Goal: Navigation & Orientation: Find specific page/section

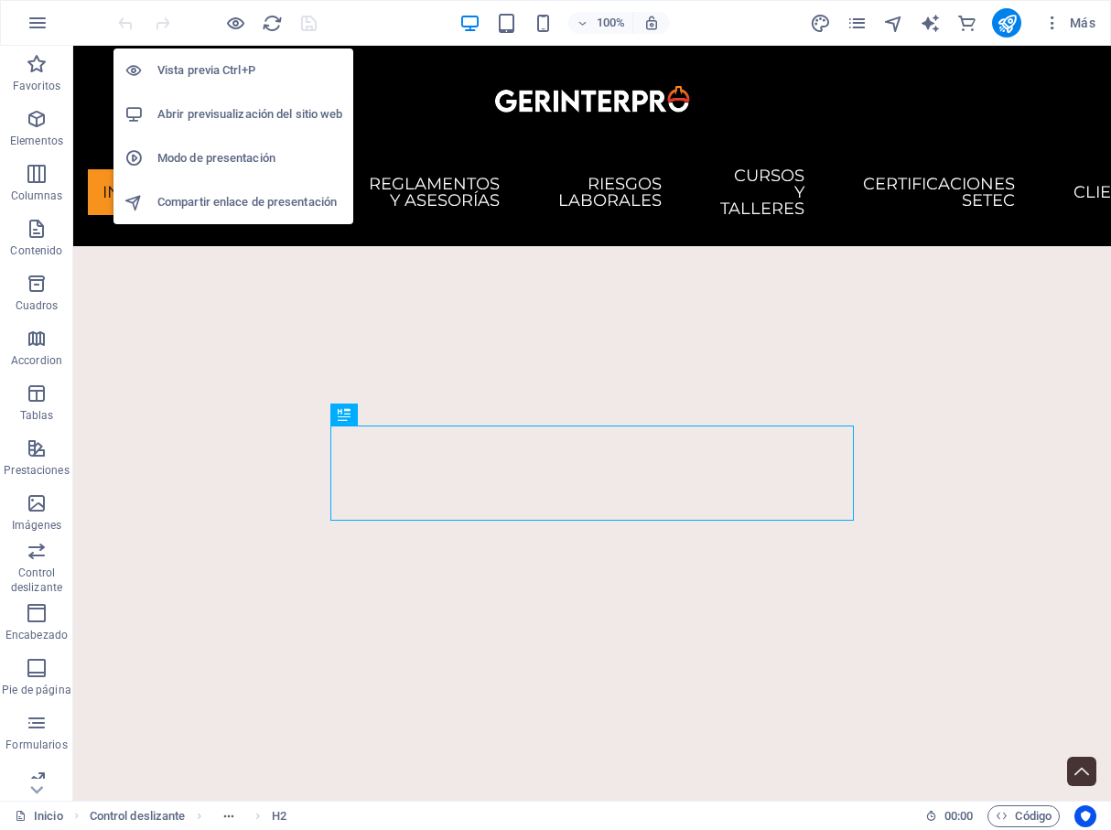
click at [216, 73] on h6 "Vista previa Ctrl+P" at bounding box center [249, 71] width 185 height 22
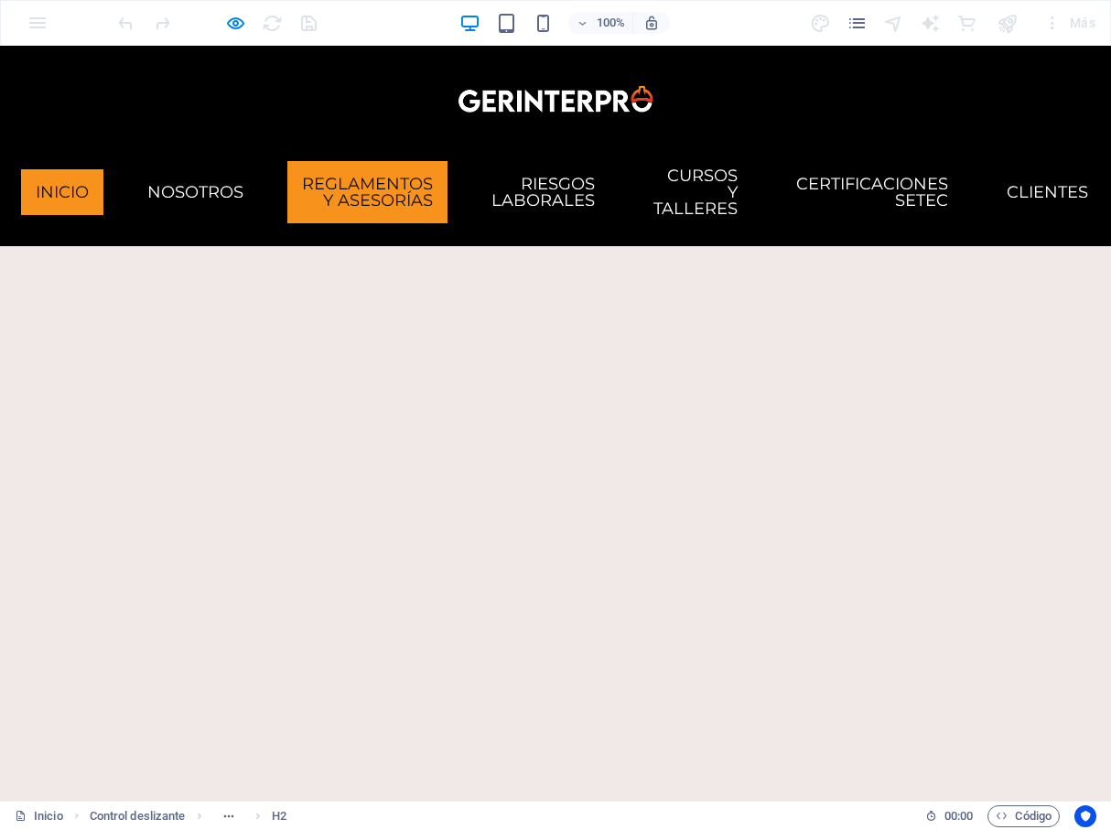
click at [287, 171] on link "Reglamentos y Asesorías" at bounding box center [367, 192] width 160 height 62
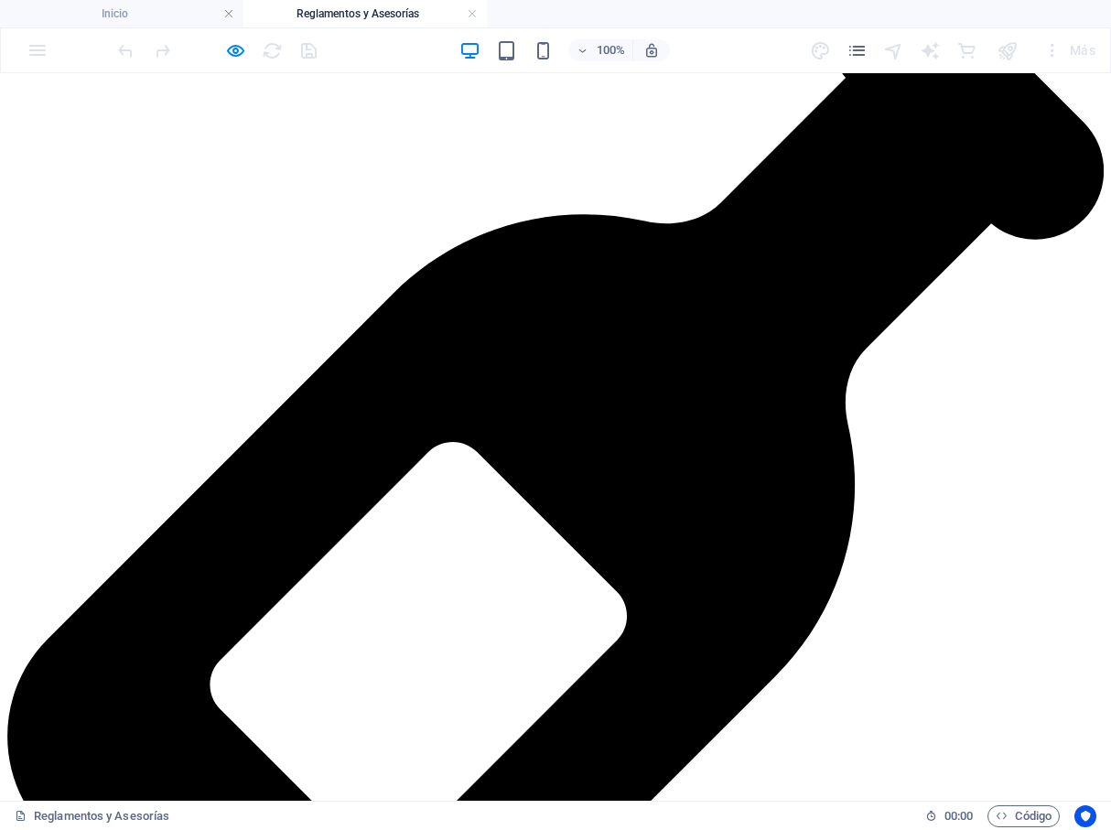
scroll to position [4835, 0]
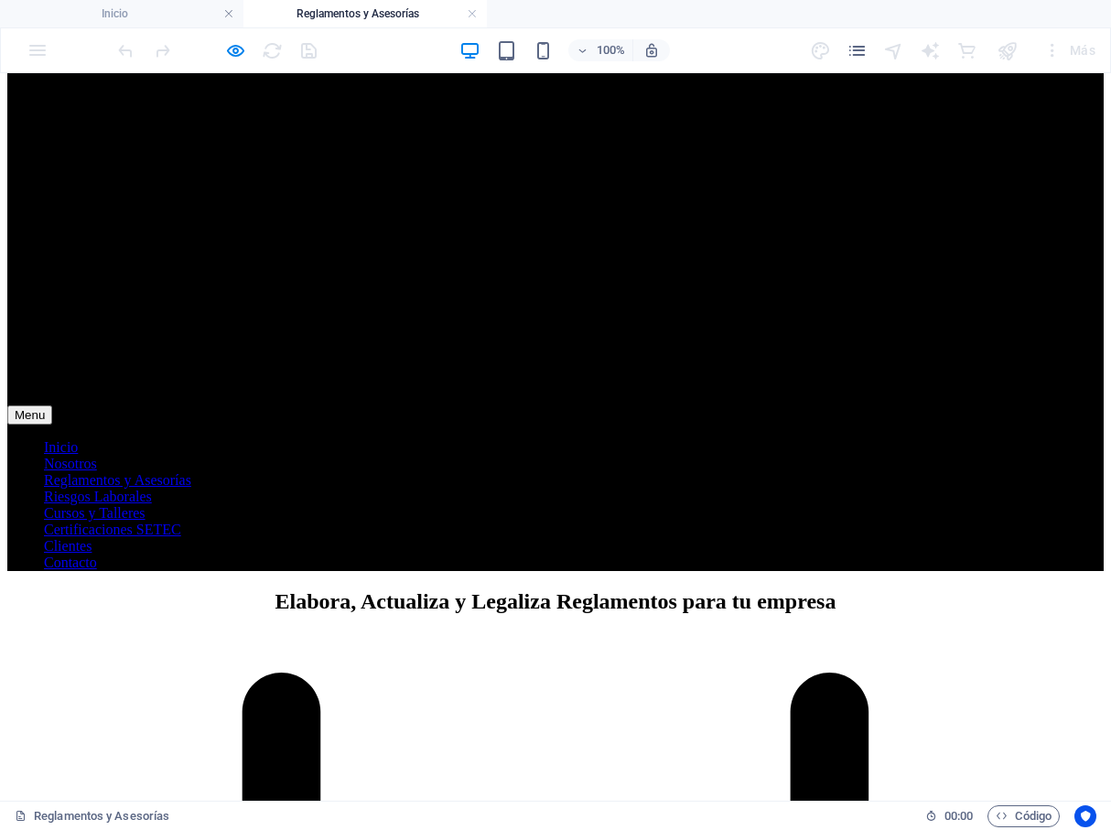
scroll to position [1171, 0]
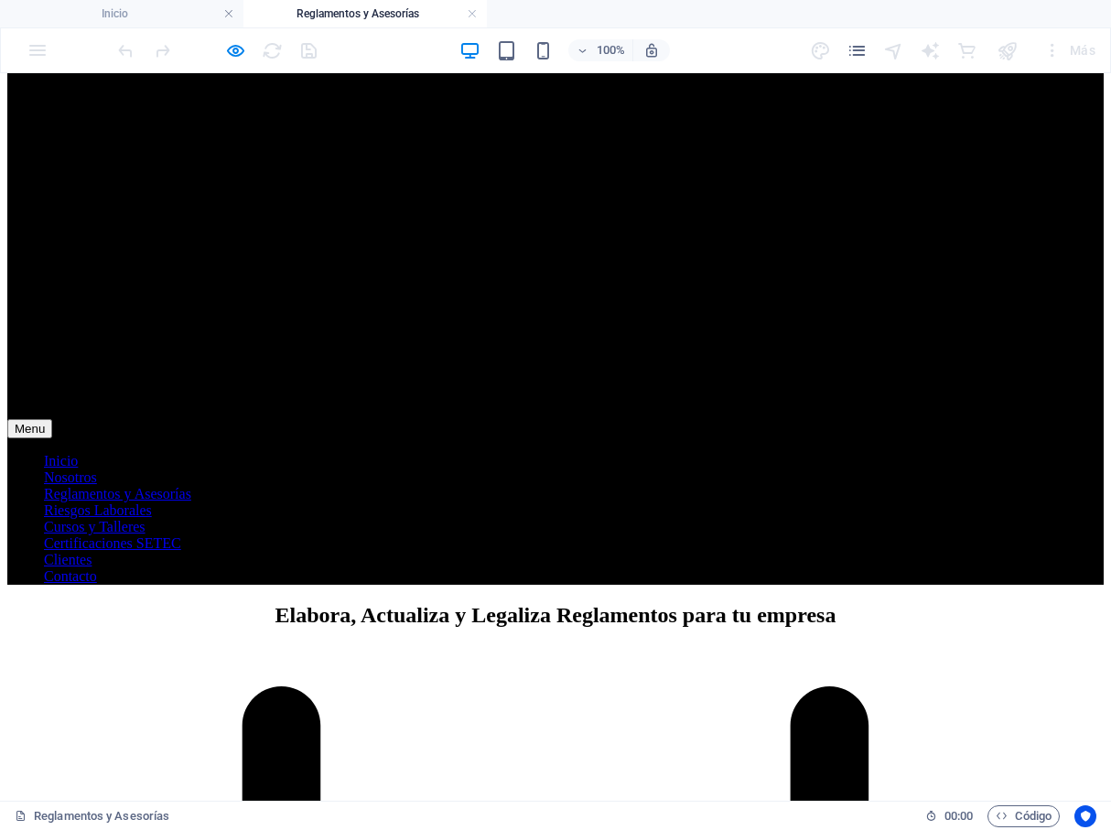
click at [513, 453] on nav "Inicio Nosotros Reglamentos y Asesorías Riesgos Laborales Cursos y Talleres Cer…" at bounding box center [555, 519] width 1097 height 132
click at [690, 453] on nav "Inicio Nosotros Reglamentos y Asesorías Riesgos Laborales Cursos y Talleres Cer…" at bounding box center [555, 519] width 1097 height 132
click at [687, 453] on nav "Inicio Nosotros Reglamentos y Asesorías Riesgos Laborales Cursos y Talleres Cer…" at bounding box center [555, 519] width 1097 height 132
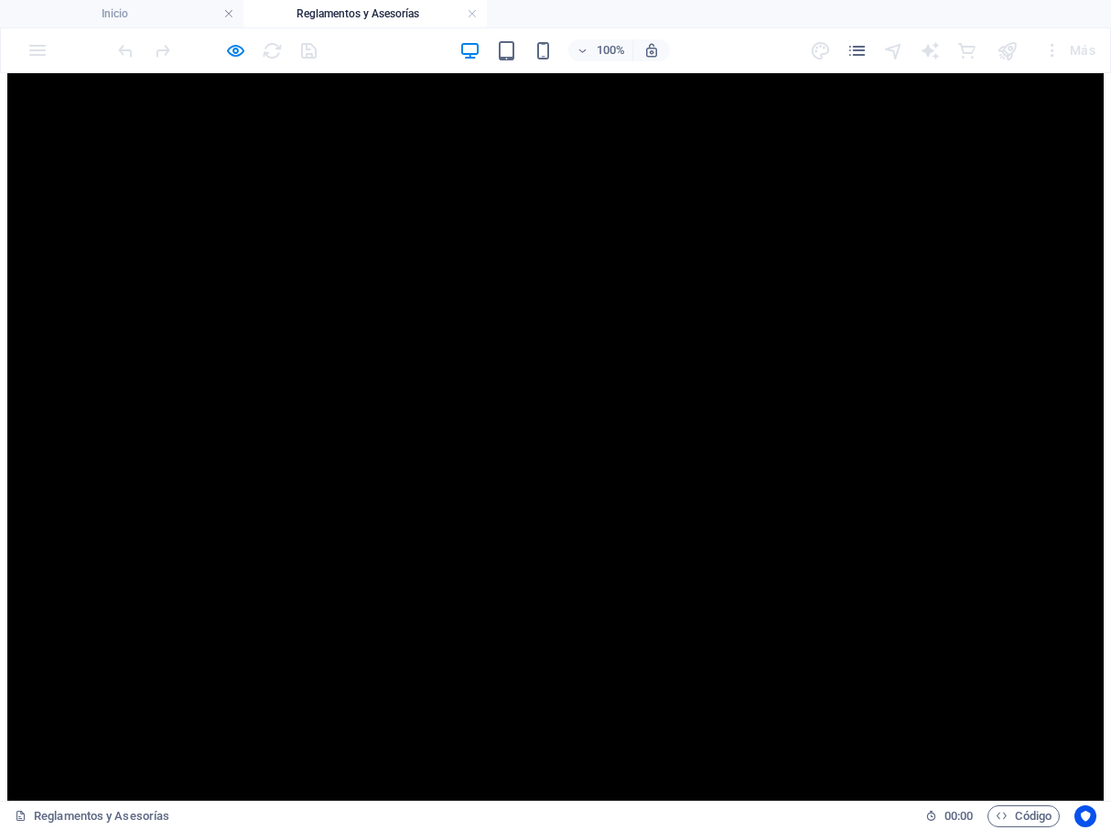
scroll to position [0, 0]
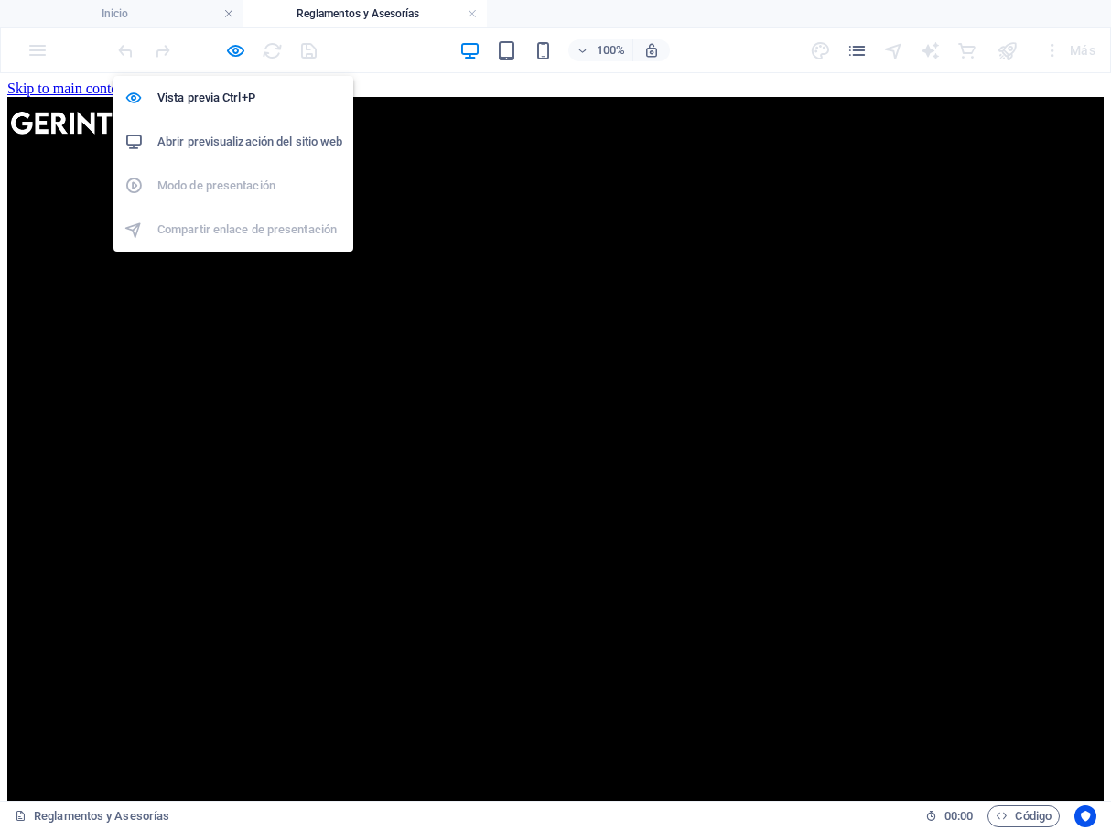
click at [243, 141] on h6 "Abrir previsualización del sitio web" at bounding box center [249, 142] width 185 height 22
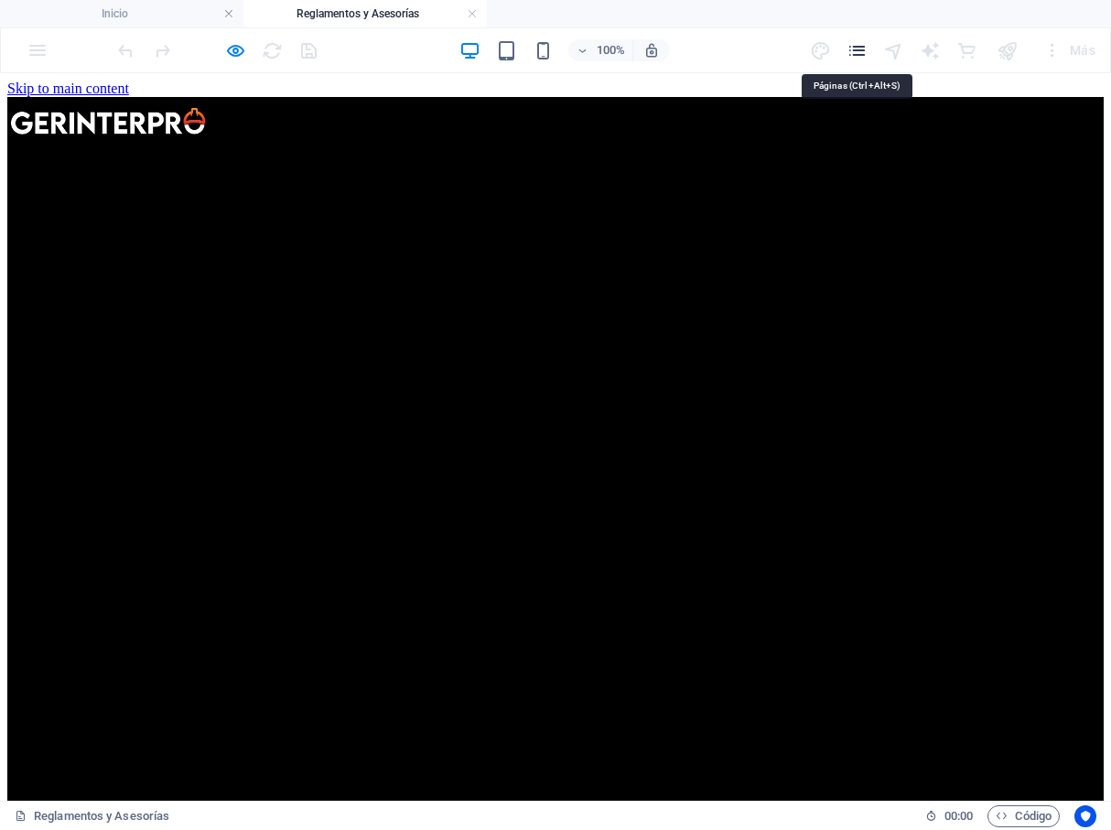
click at [857, 54] on icon "pages" at bounding box center [857, 50] width 21 height 21
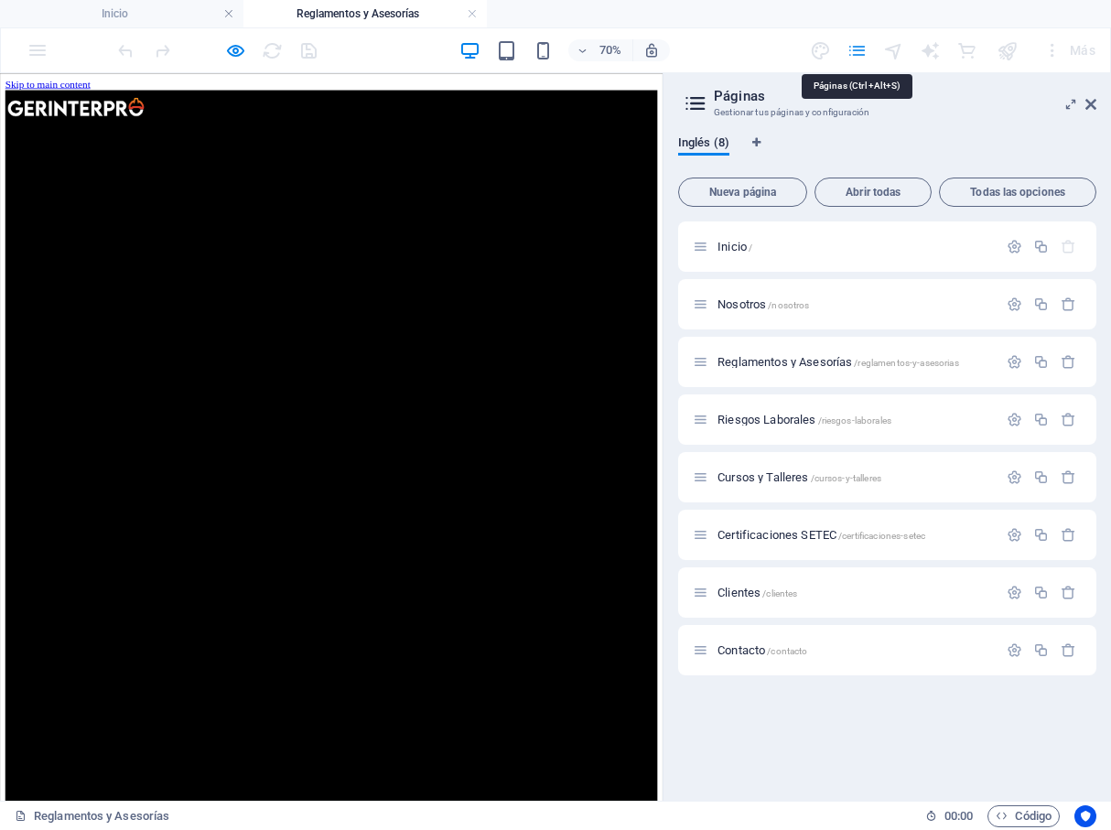
click at [857, 54] on icon "pages" at bounding box center [857, 50] width 21 height 21
drag, startPoint x: 1094, startPoint y: 107, endPoint x: 791, endPoint y: 60, distance: 306.8
click at [1094, 107] on icon at bounding box center [1091, 104] width 11 height 15
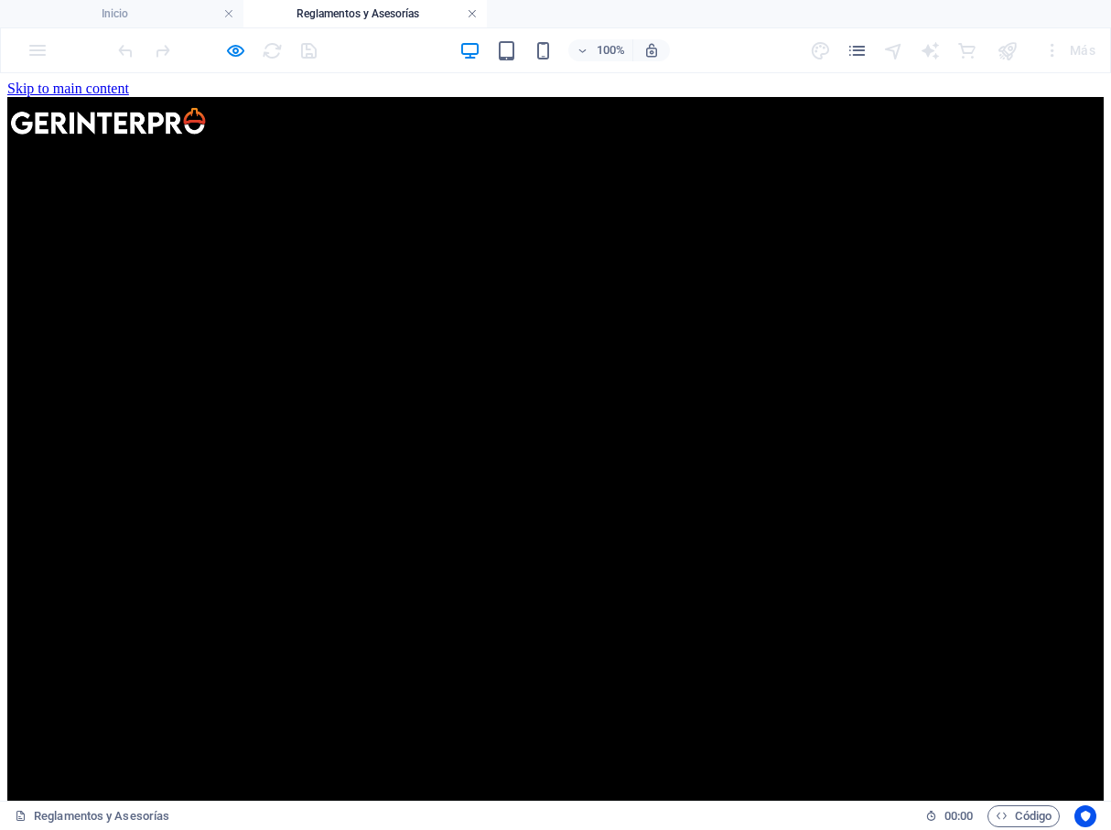
click at [475, 12] on link at bounding box center [472, 13] width 11 height 17
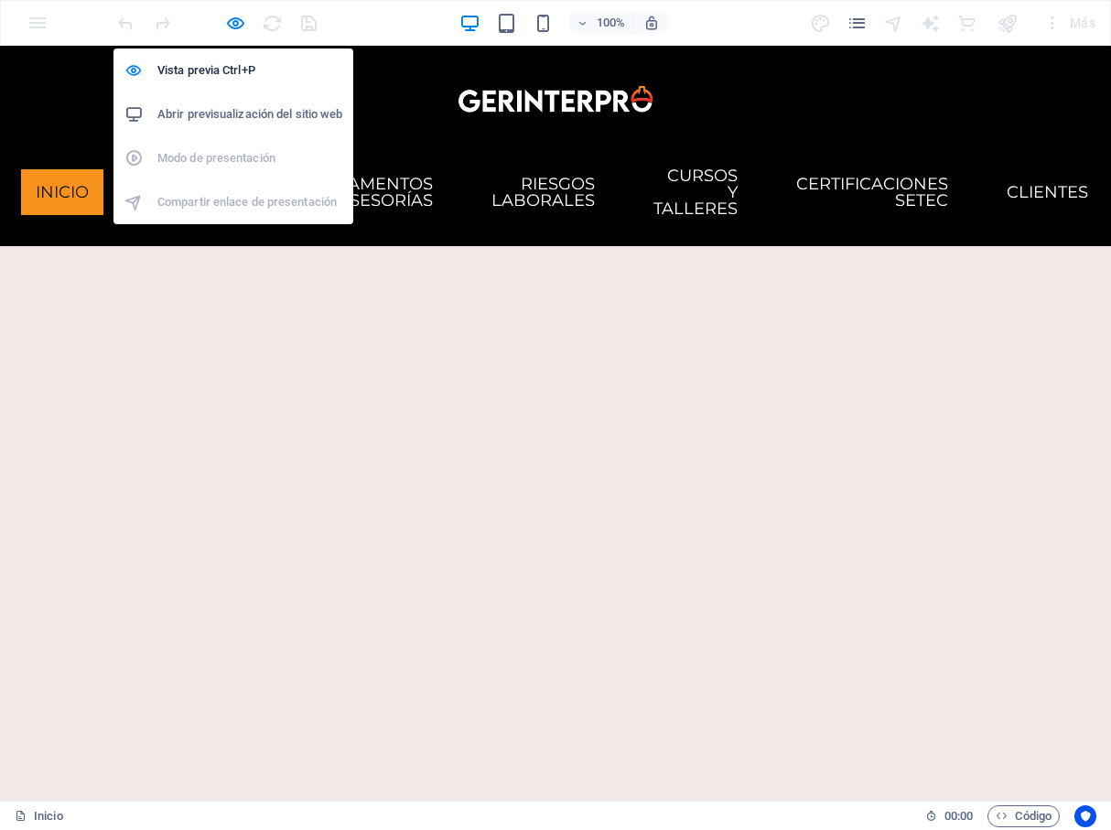
click at [233, 114] on h6 "Abrir previsualización del sitio web" at bounding box center [249, 114] width 185 height 22
click at [221, 157] on ul "Vista previa Ctrl+P Abrir previsualización del sitio web Modo de presentación C…" at bounding box center [234, 137] width 240 height 176
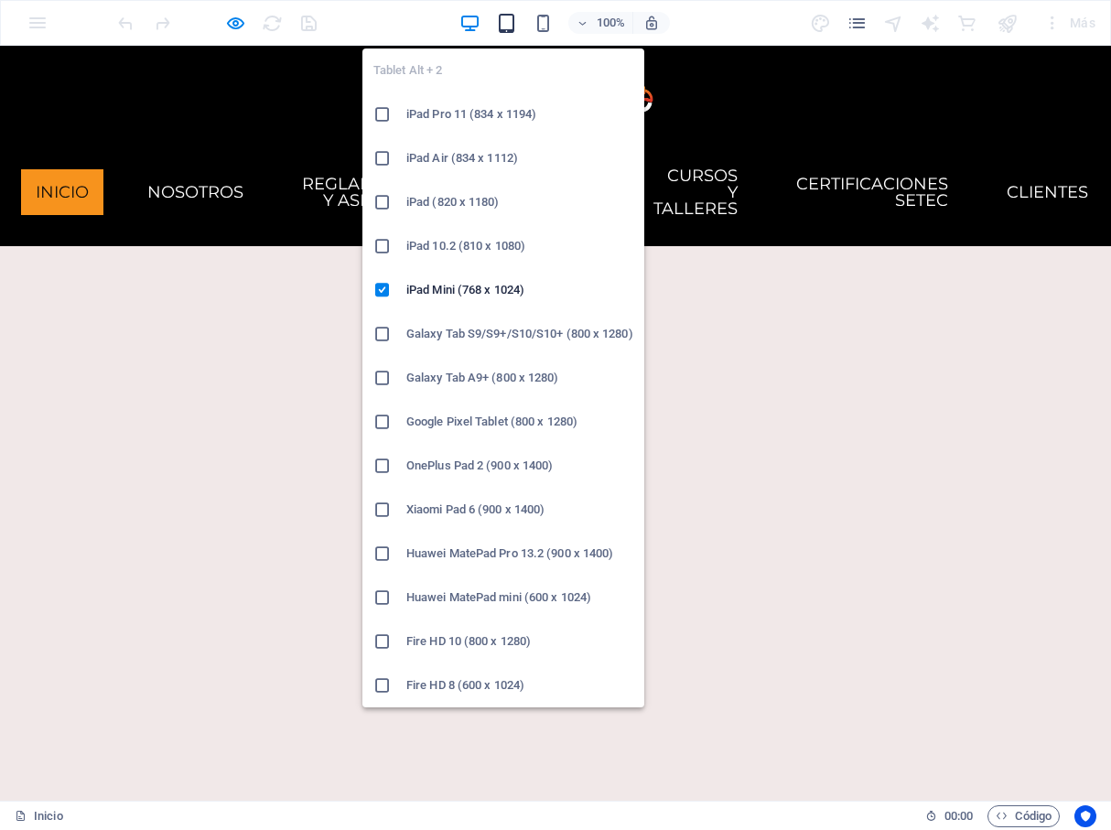
click at [514, 27] on icon "button" at bounding box center [506, 23] width 21 height 21
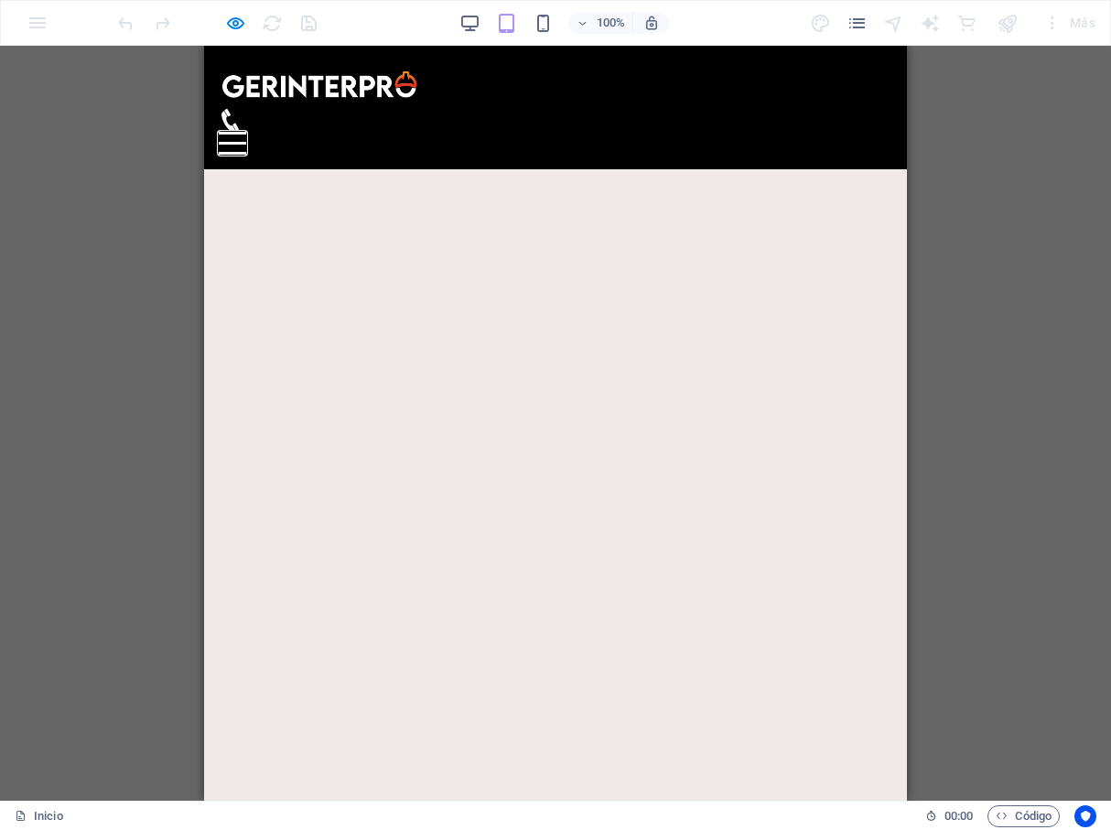
click at [246, 132] on button "Menu" at bounding box center [232, 133] width 27 height 3
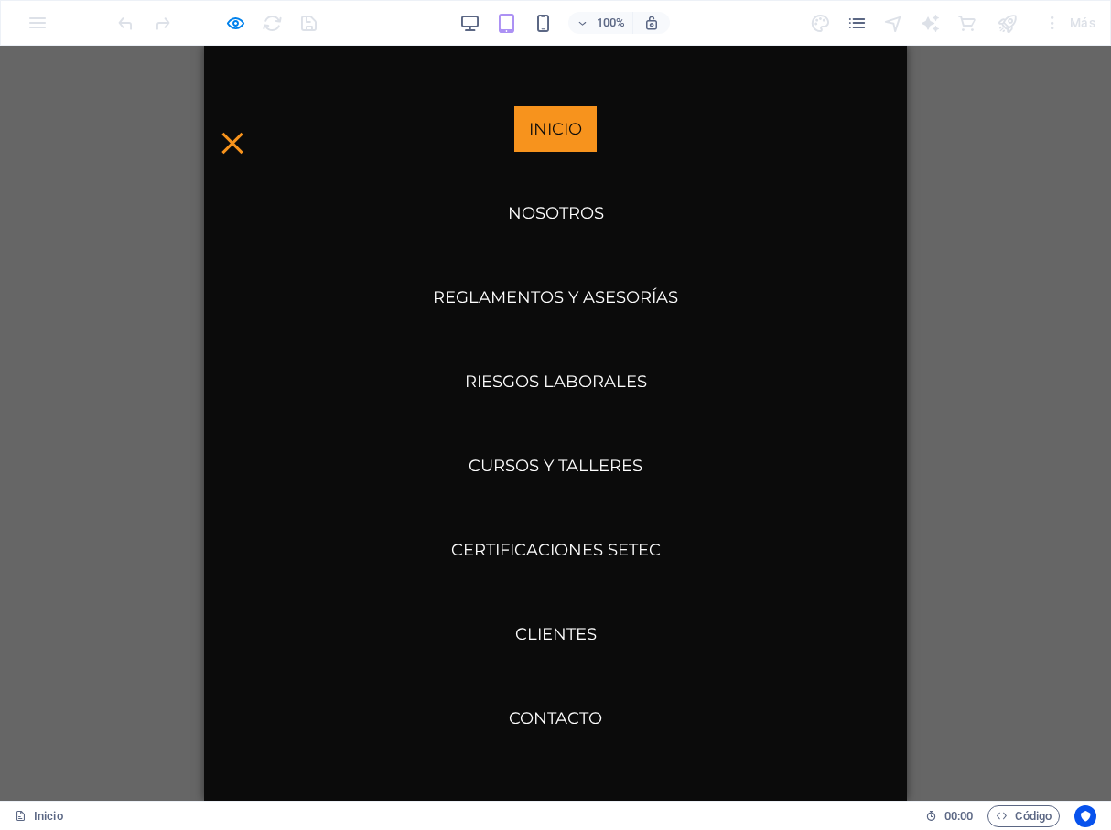
click at [246, 132] on div "Menu" at bounding box center [232, 143] width 27 height 23
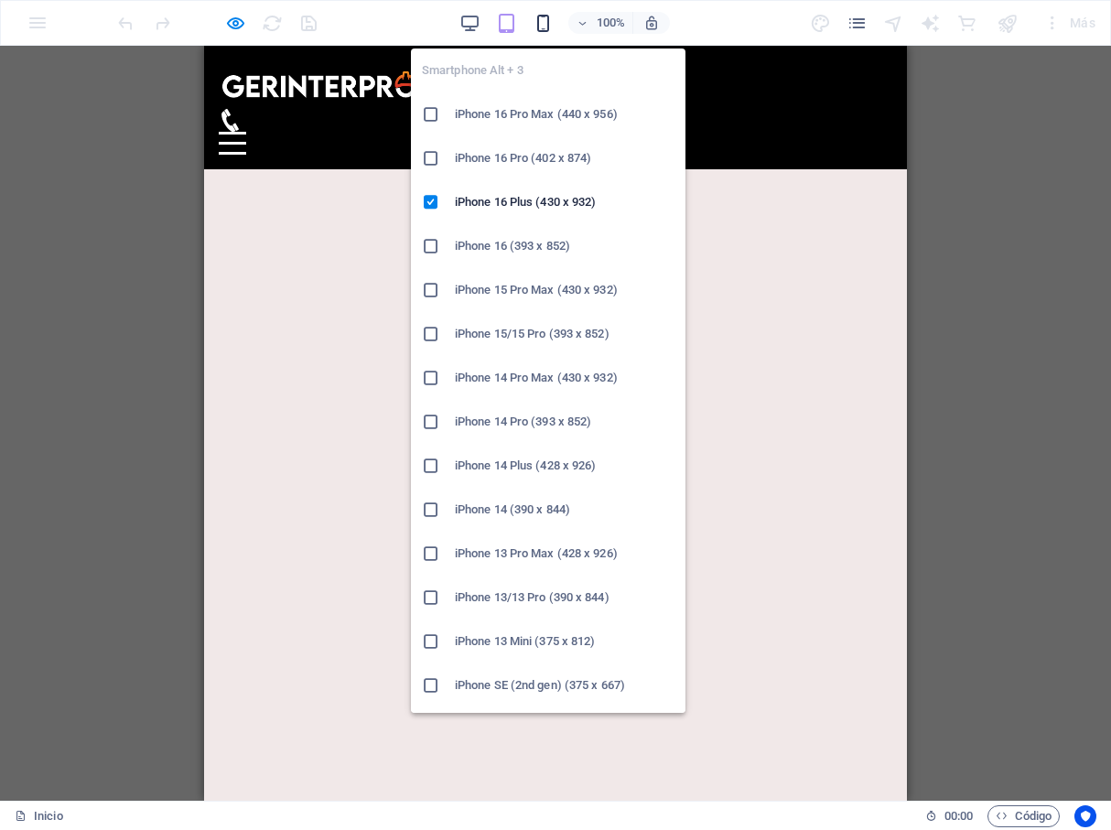
click at [536, 24] on icon "button" at bounding box center [543, 23] width 21 height 21
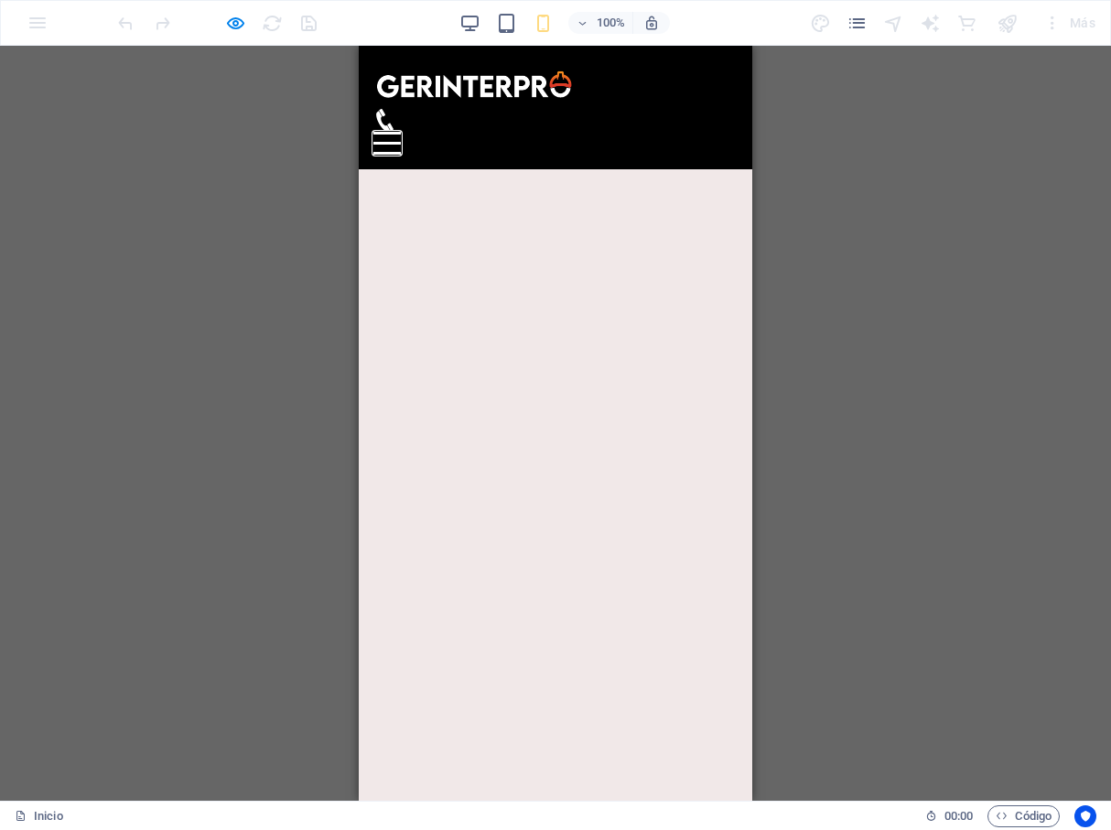
click at [401, 132] on button "Menu" at bounding box center [387, 133] width 27 height 3
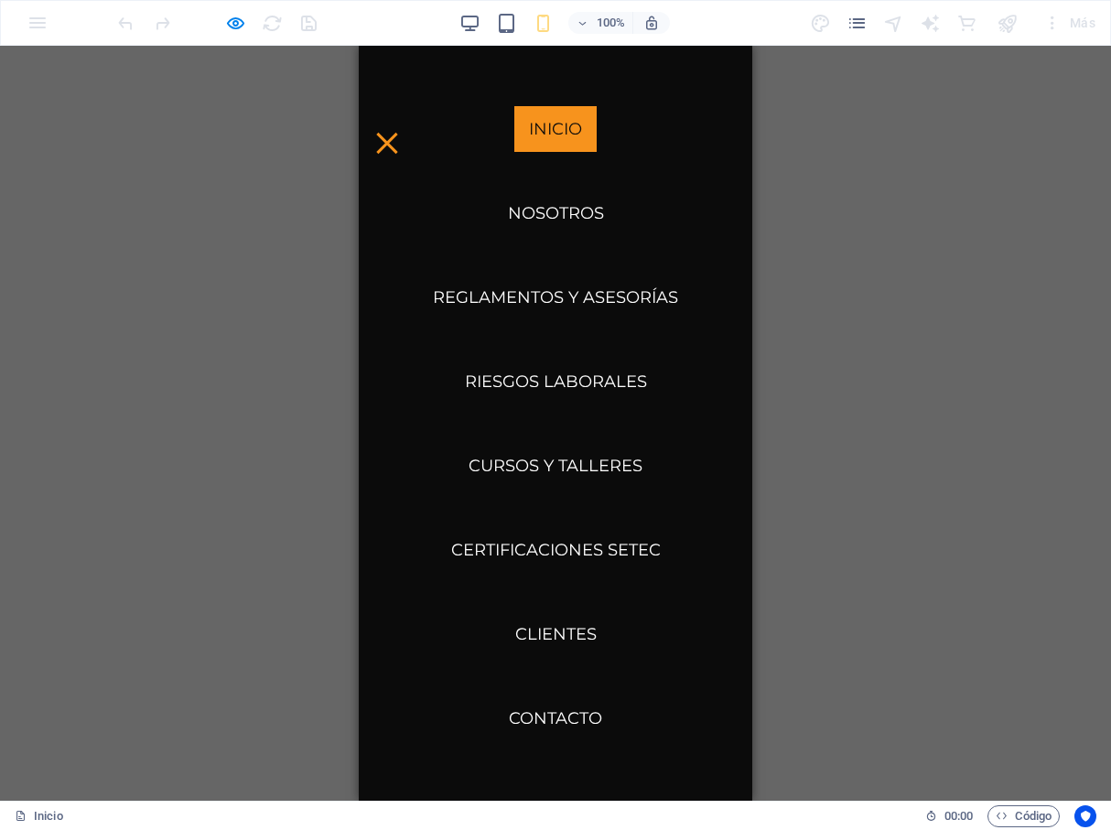
scroll to position [379, 0]
click at [397, 133] on button "Menu" at bounding box center [386, 143] width 21 height 21
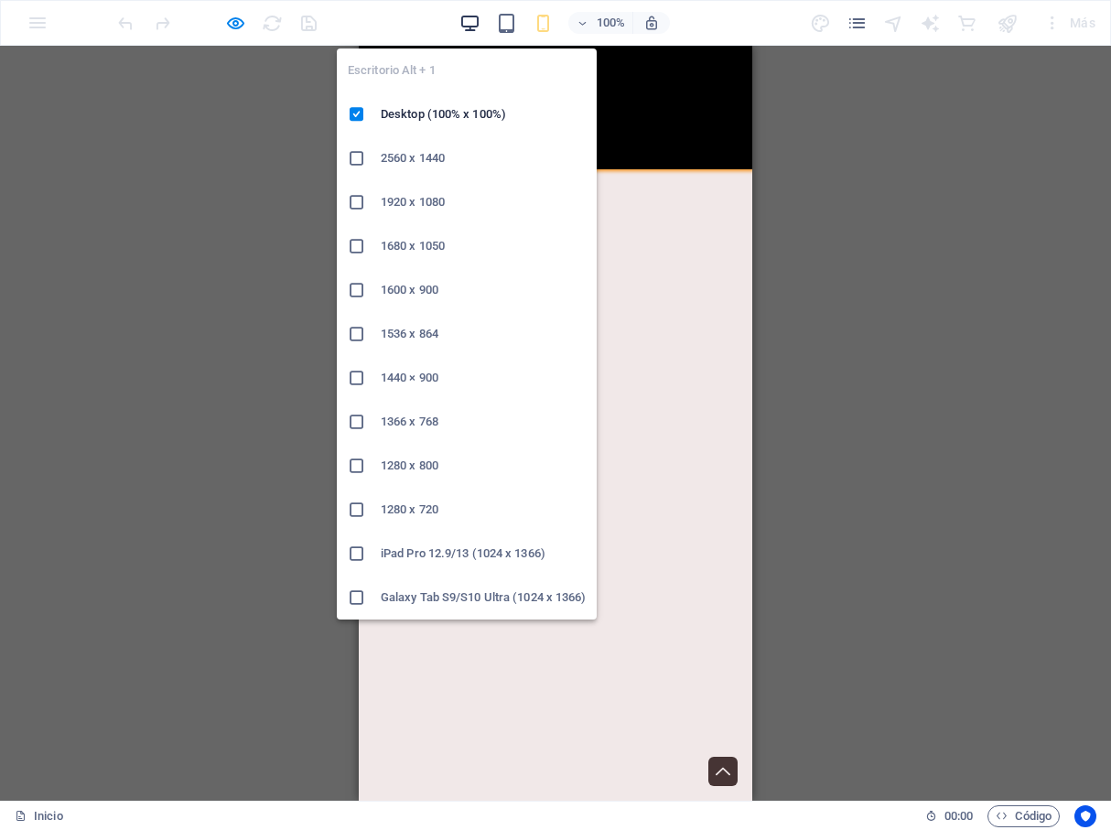
click at [477, 27] on icon "button" at bounding box center [470, 23] width 21 height 21
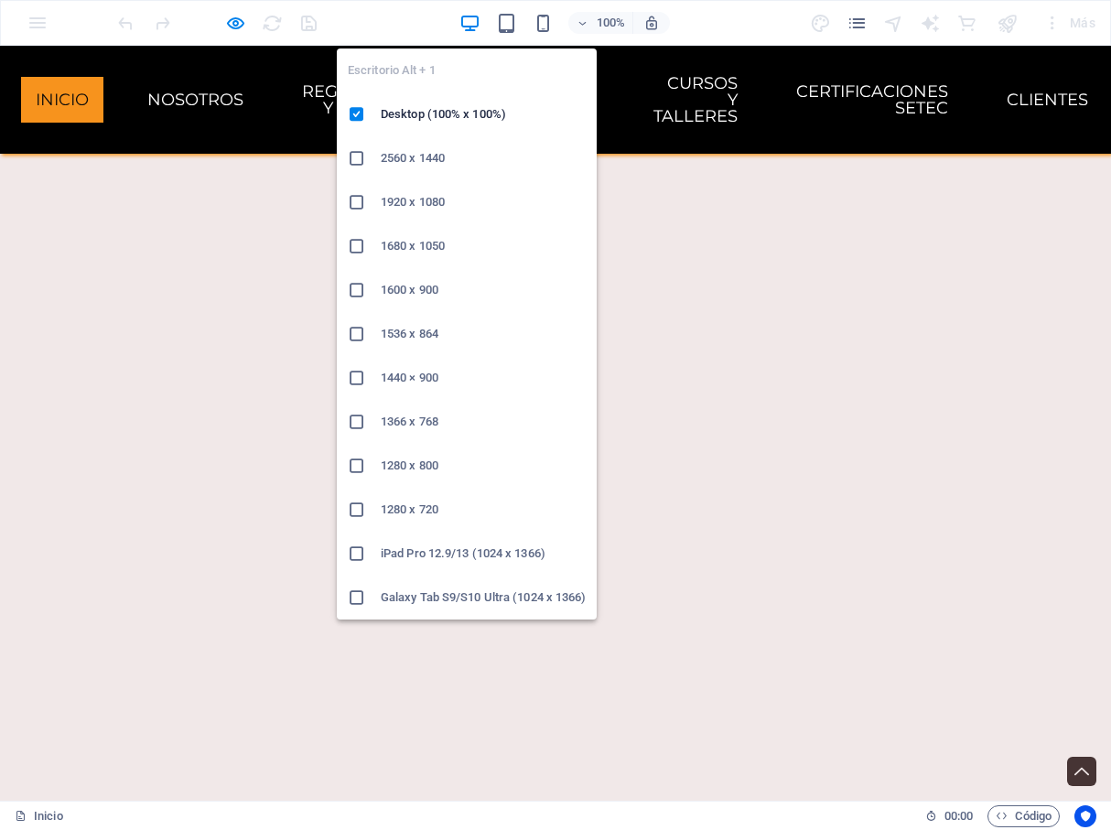
scroll to position [1640, 0]
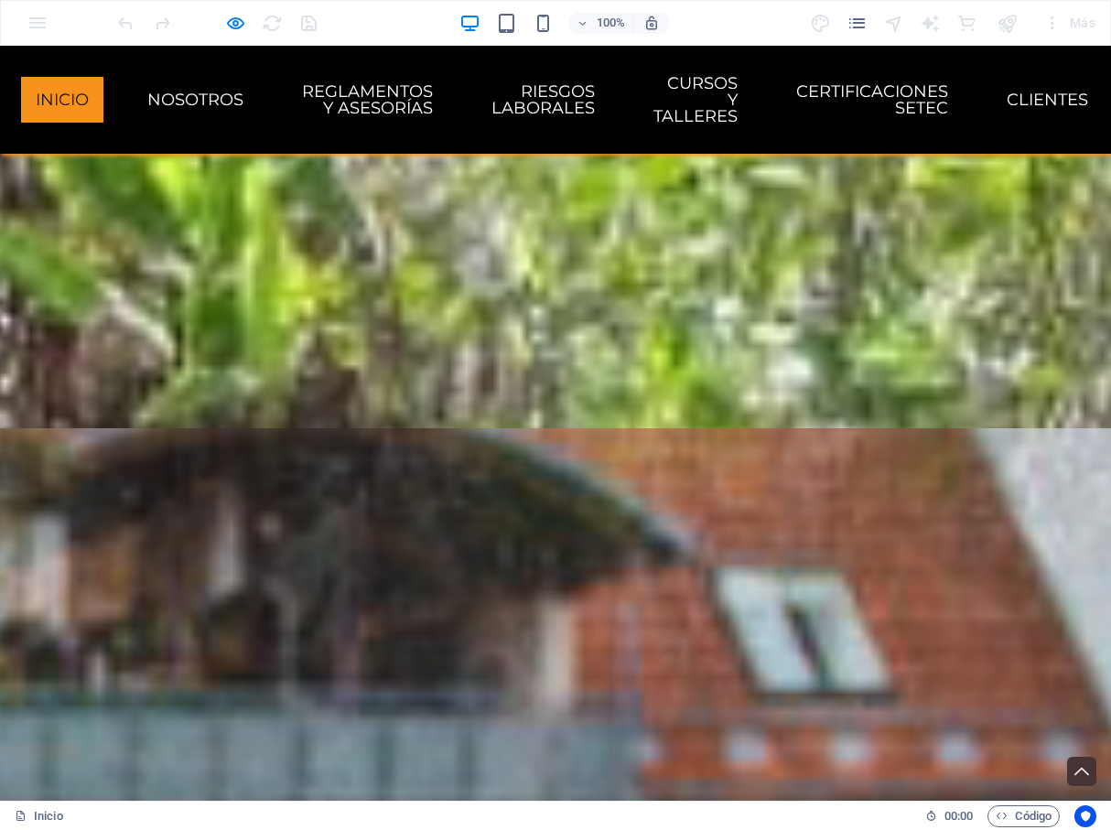
click at [582, 34] on div "100%" at bounding box center [564, 22] width 211 height 29
click at [585, 27] on icon "button" at bounding box center [582, 23] width 13 height 12
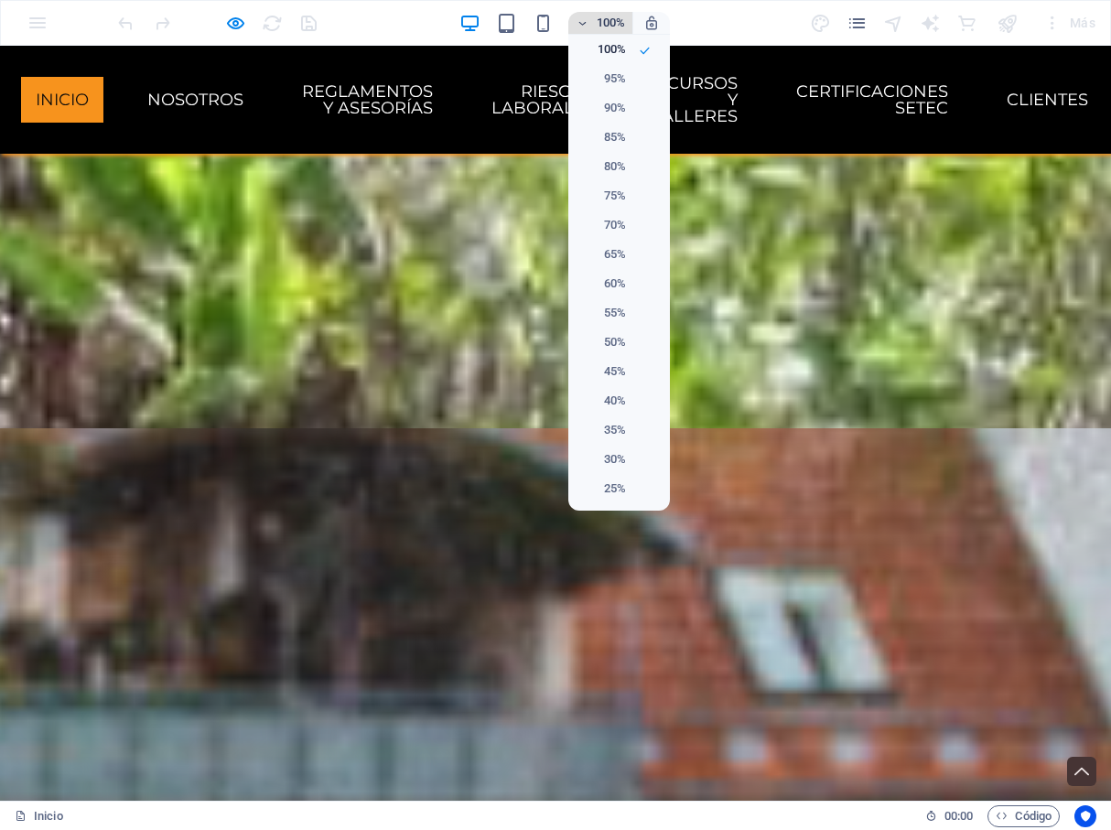
click at [585, 27] on div at bounding box center [555, 415] width 1111 height 830
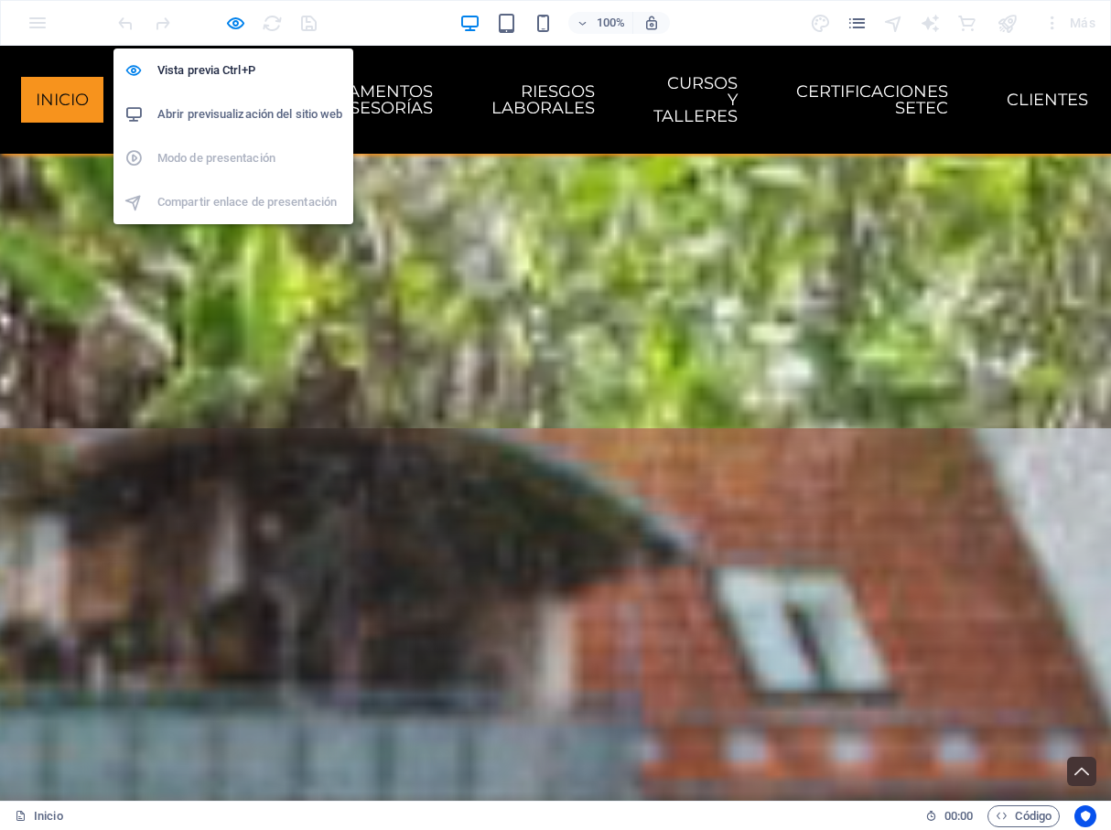
click at [220, 115] on h6 "Abrir previsualización del sitio web" at bounding box center [249, 114] width 185 height 22
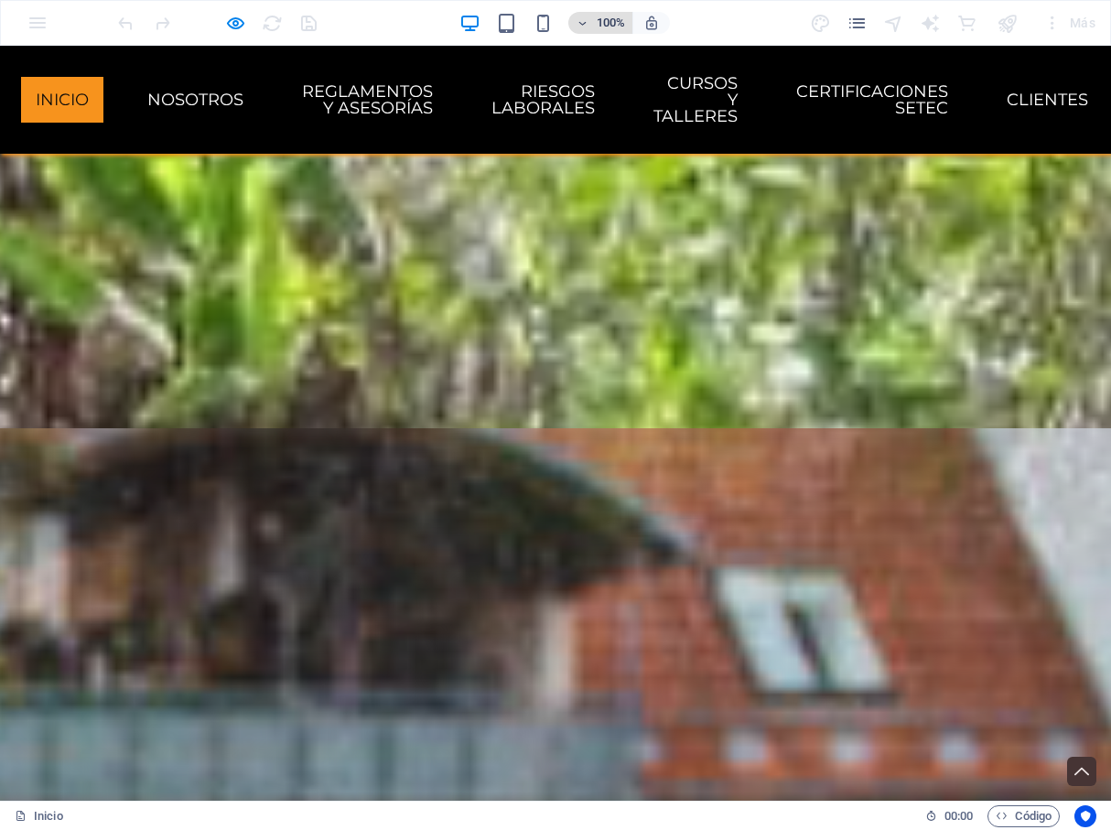
click at [580, 23] on icon "button" at bounding box center [582, 23] width 13 height 12
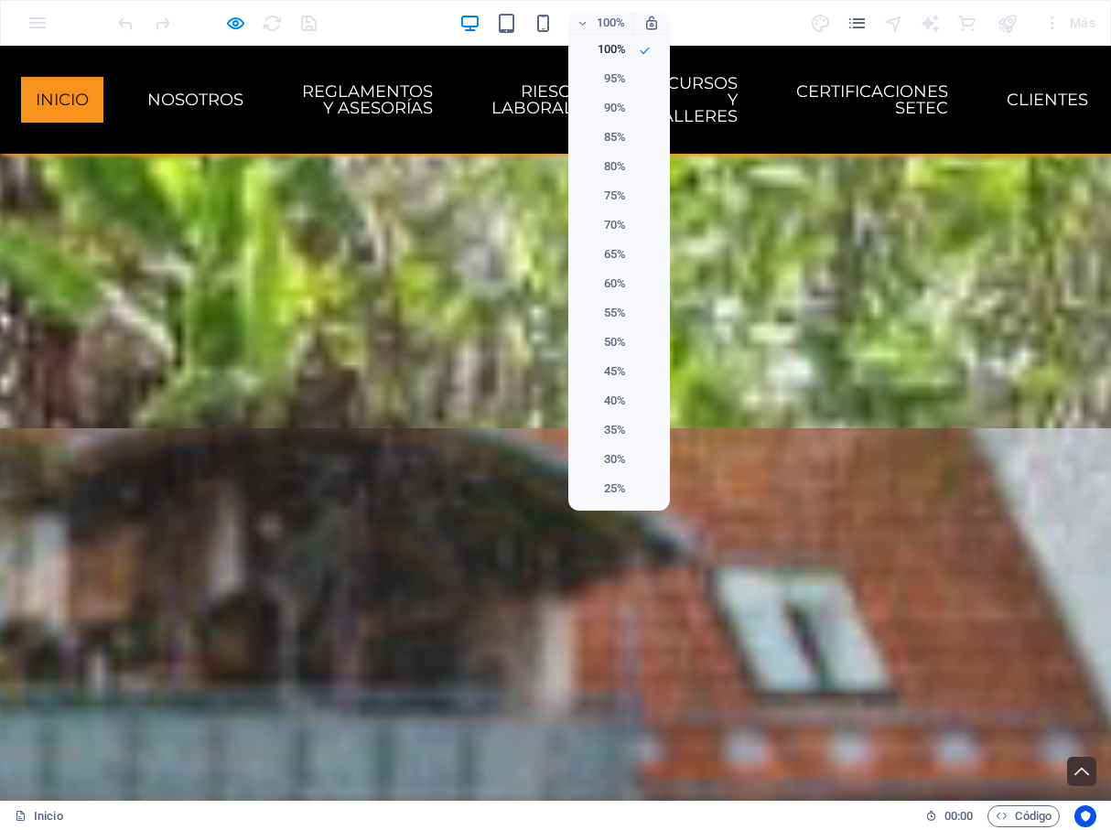
click at [579, 23] on div at bounding box center [555, 415] width 1111 height 830
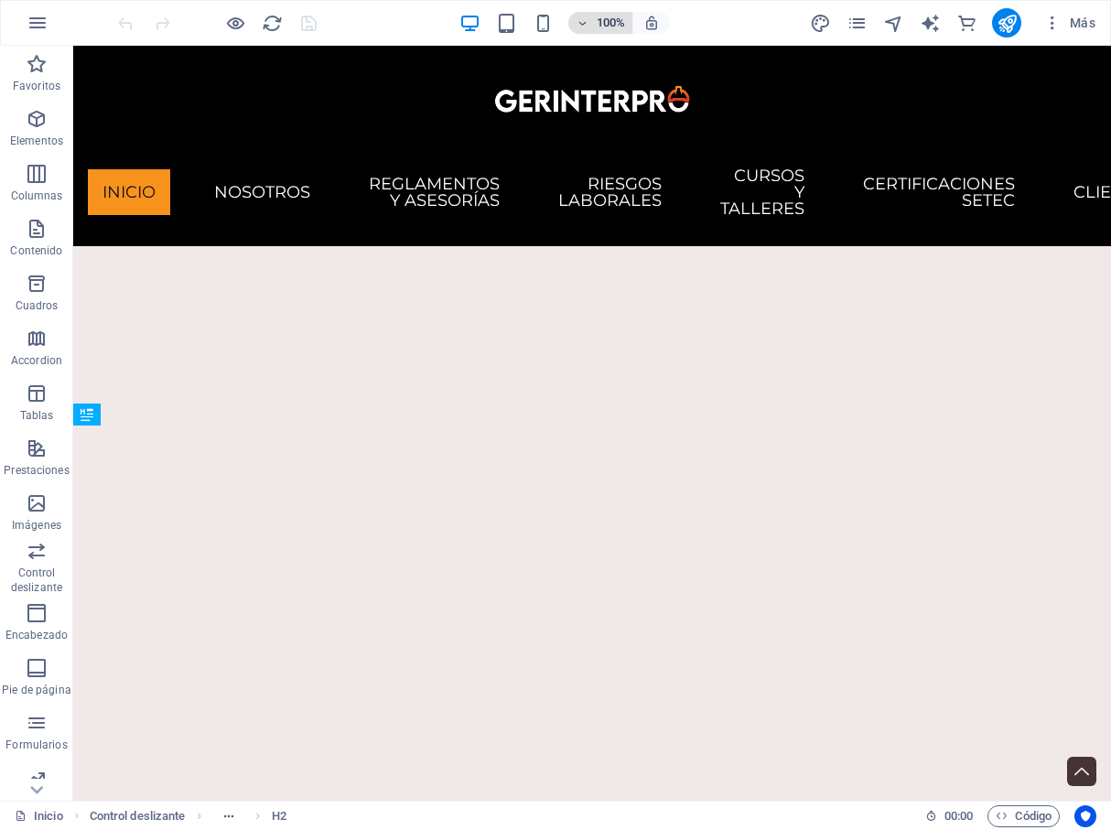
click at [580, 24] on icon "button" at bounding box center [582, 23] width 13 height 12
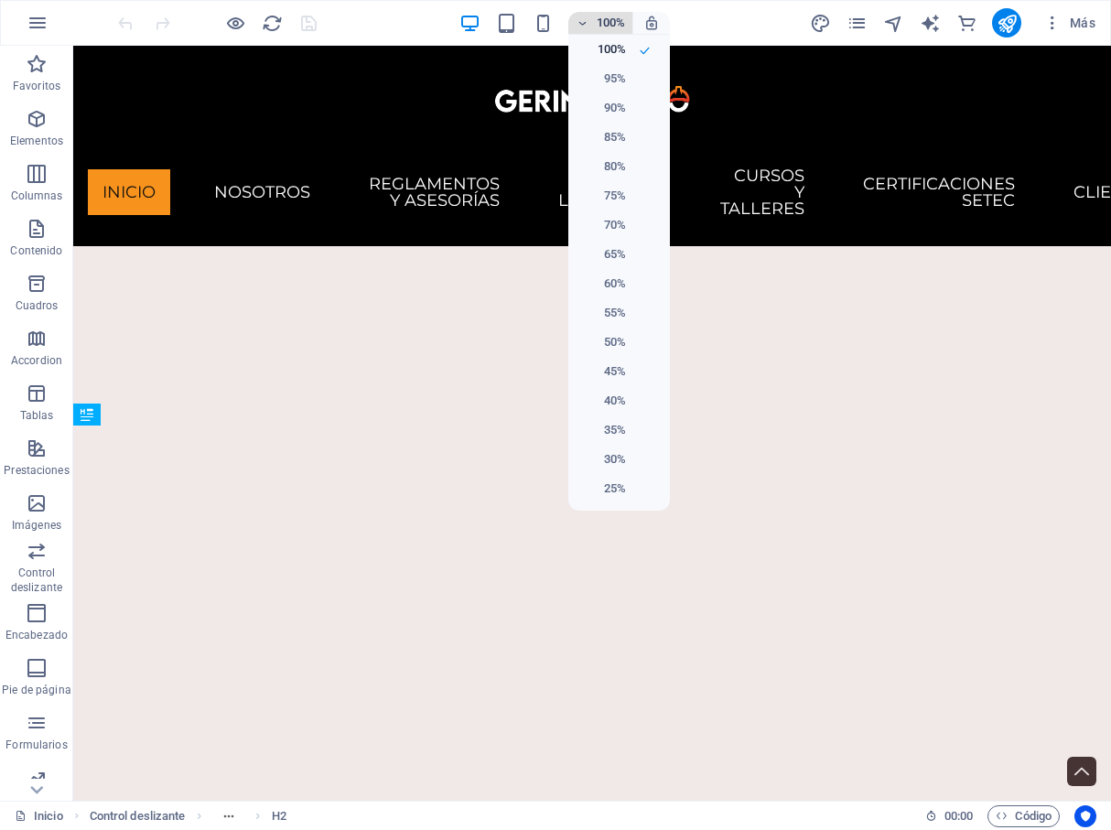
click at [580, 24] on div at bounding box center [555, 415] width 1111 height 830
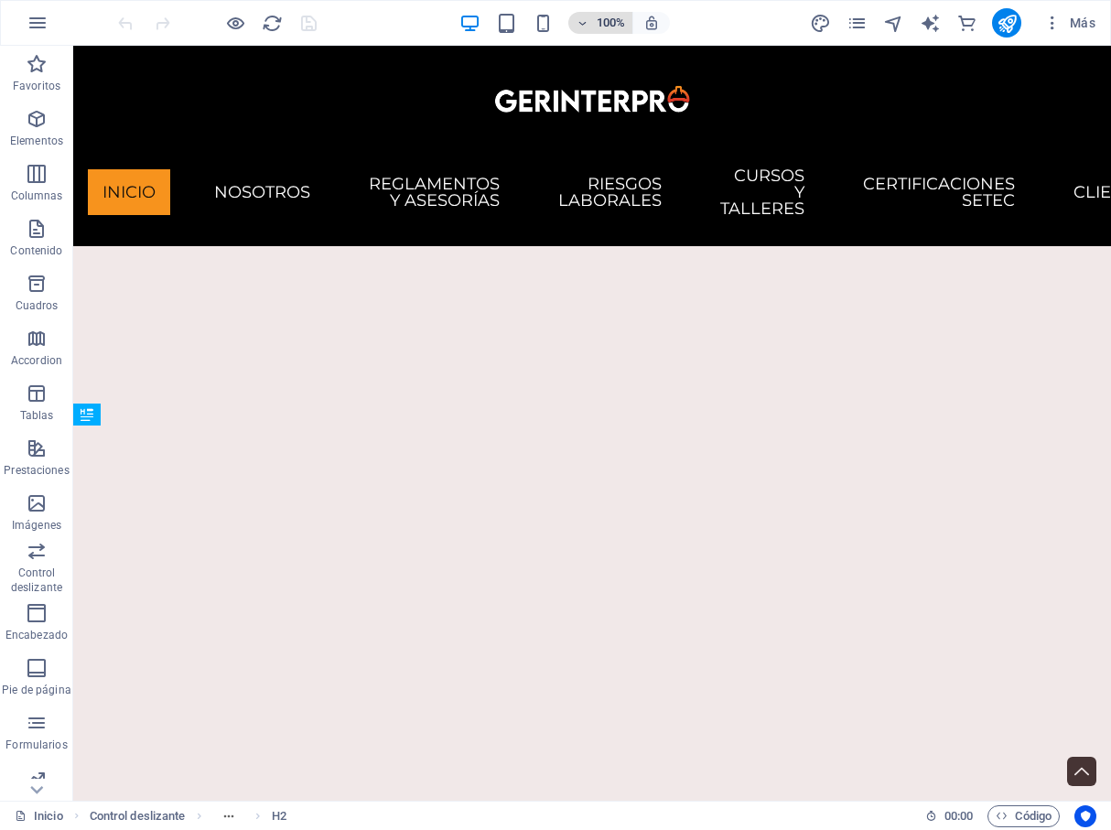
click at [584, 23] on icon "button" at bounding box center [582, 23] width 13 height 12
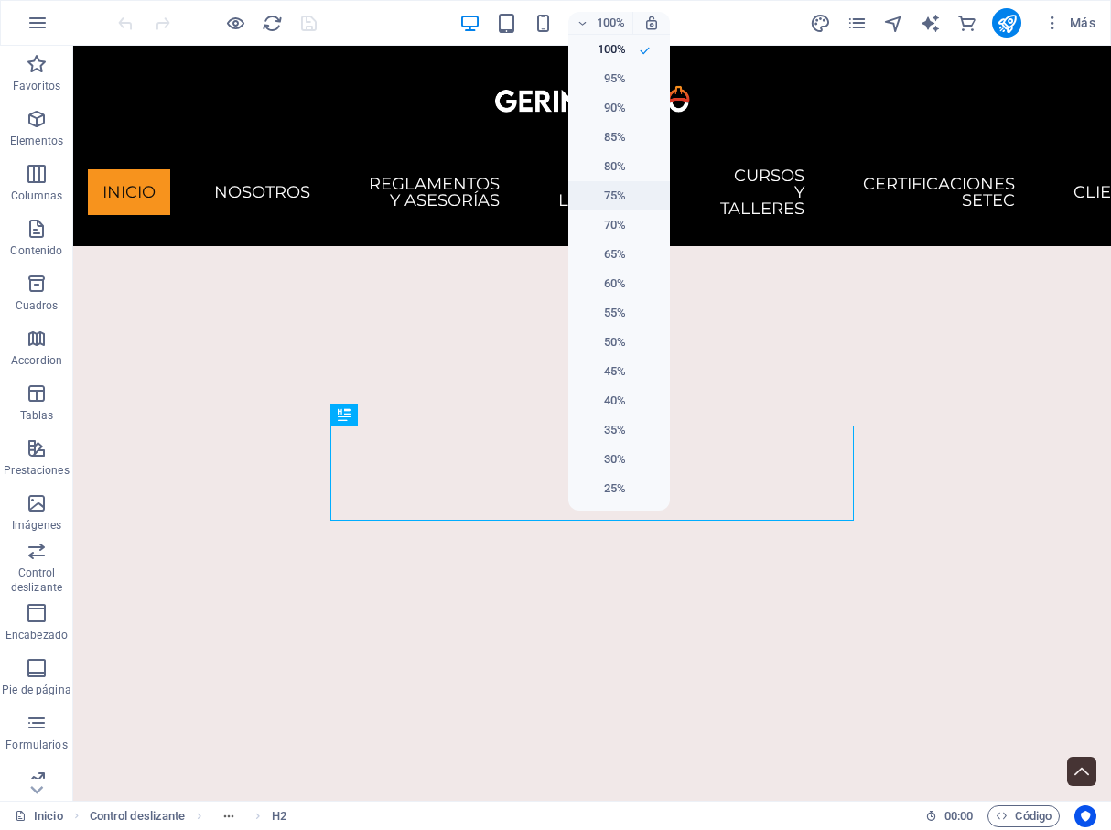
click at [602, 204] on h6 "75%" at bounding box center [603, 196] width 47 height 22
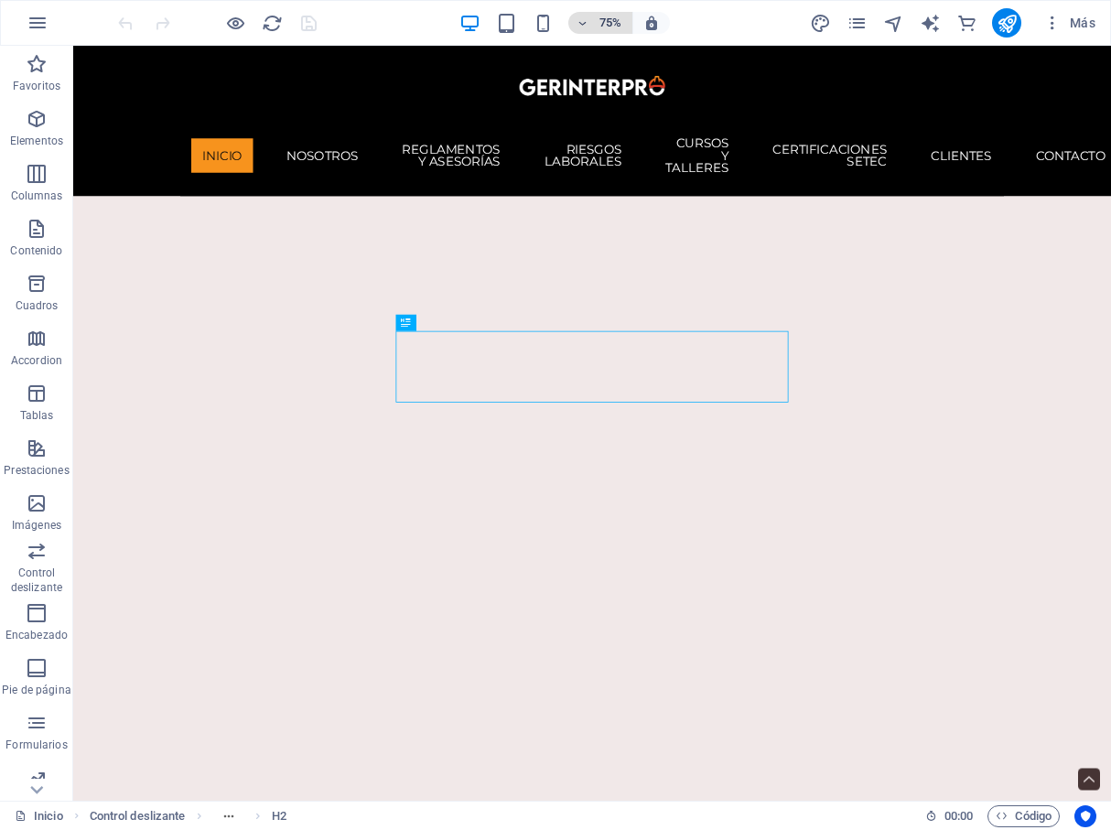
click at [608, 26] on h6 "75%" at bounding box center [610, 23] width 29 height 22
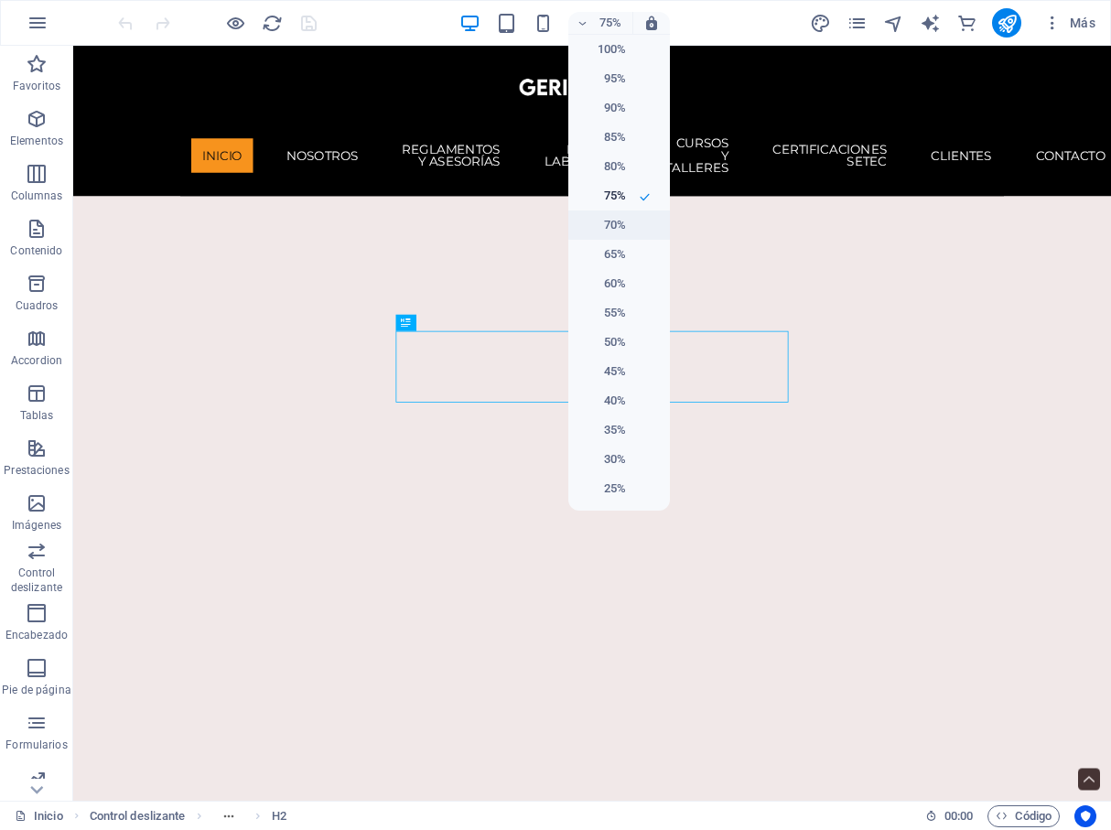
click at [601, 226] on h6 "70%" at bounding box center [603, 225] width 47 height 22
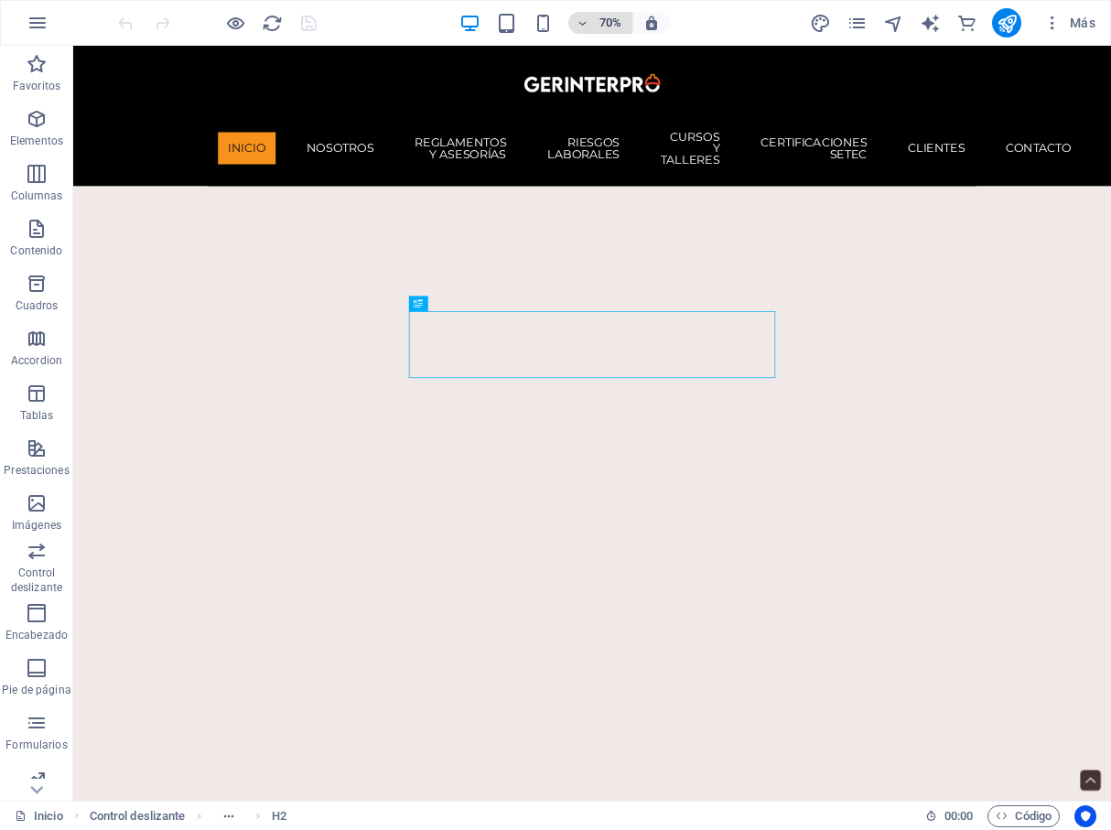
click at [591, 25] on span "70%" at bounding box center [600, 23] width 49 height 22
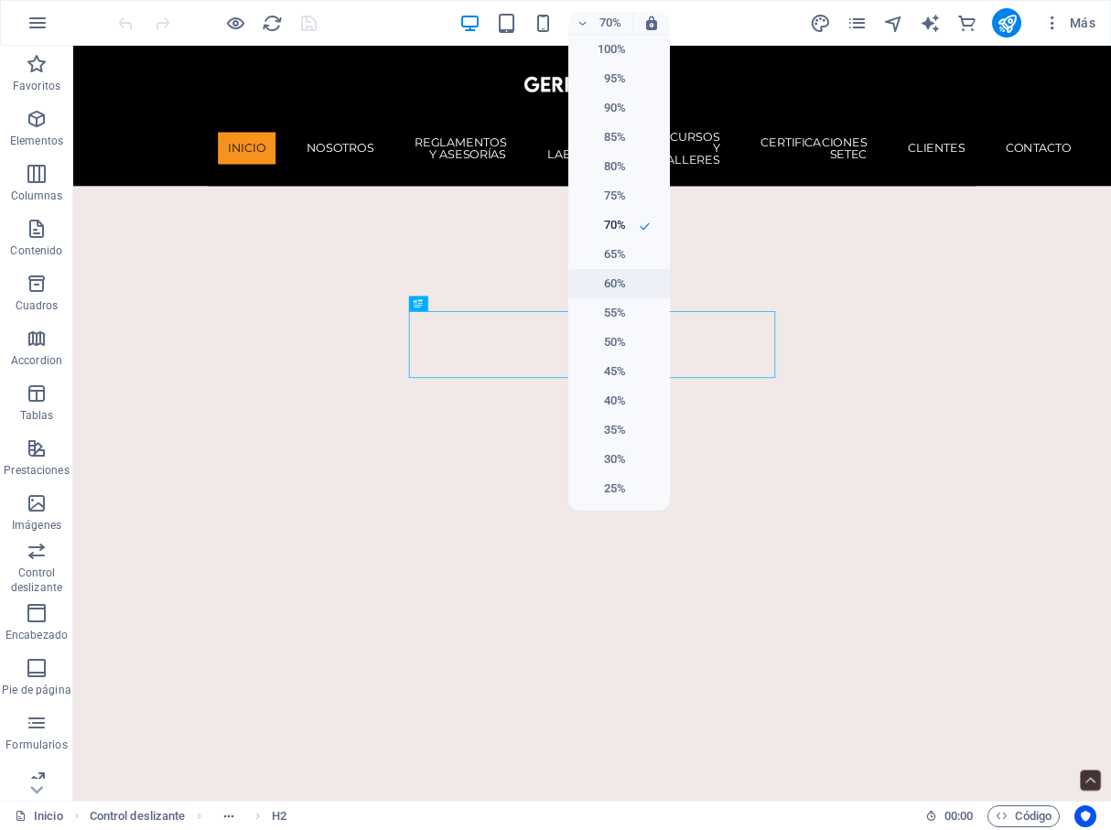
click at [616, 283] on h6 "60%" at bounding box center [603, 284] width 47 height 22
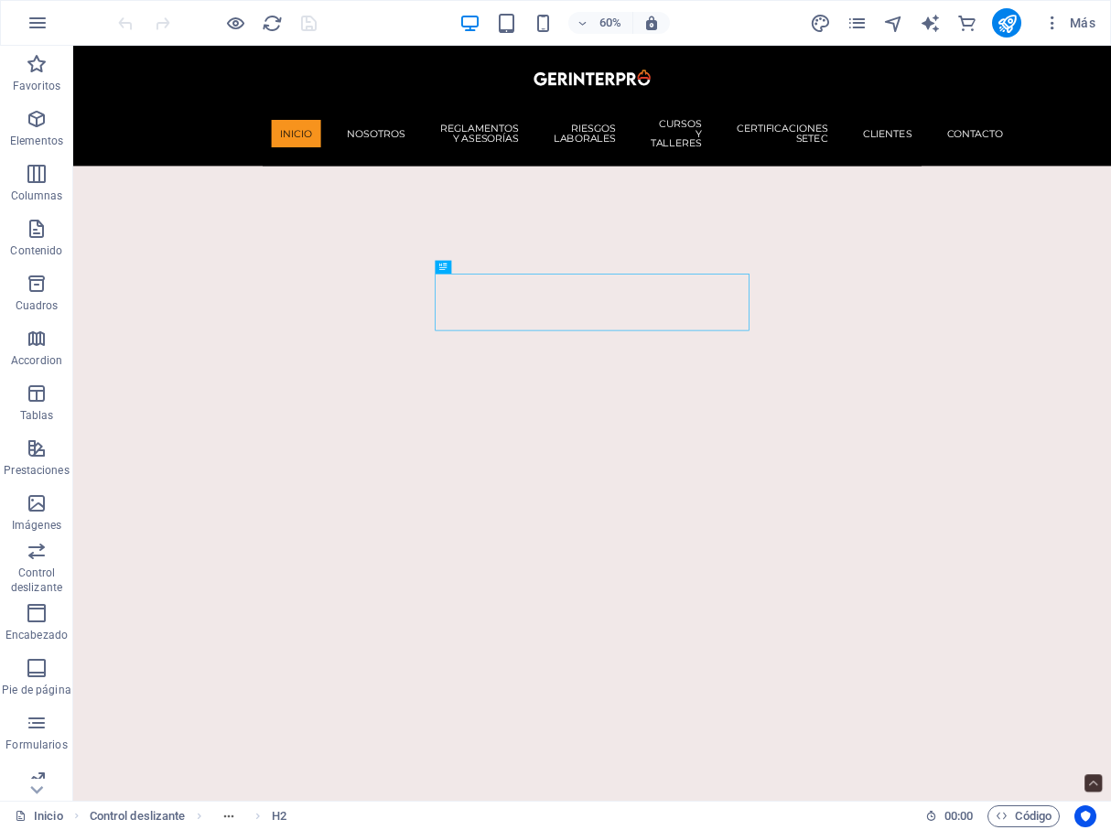
click at [368, 24] on div "60% Más" at bounding box center [608, 22] width 989 height 29
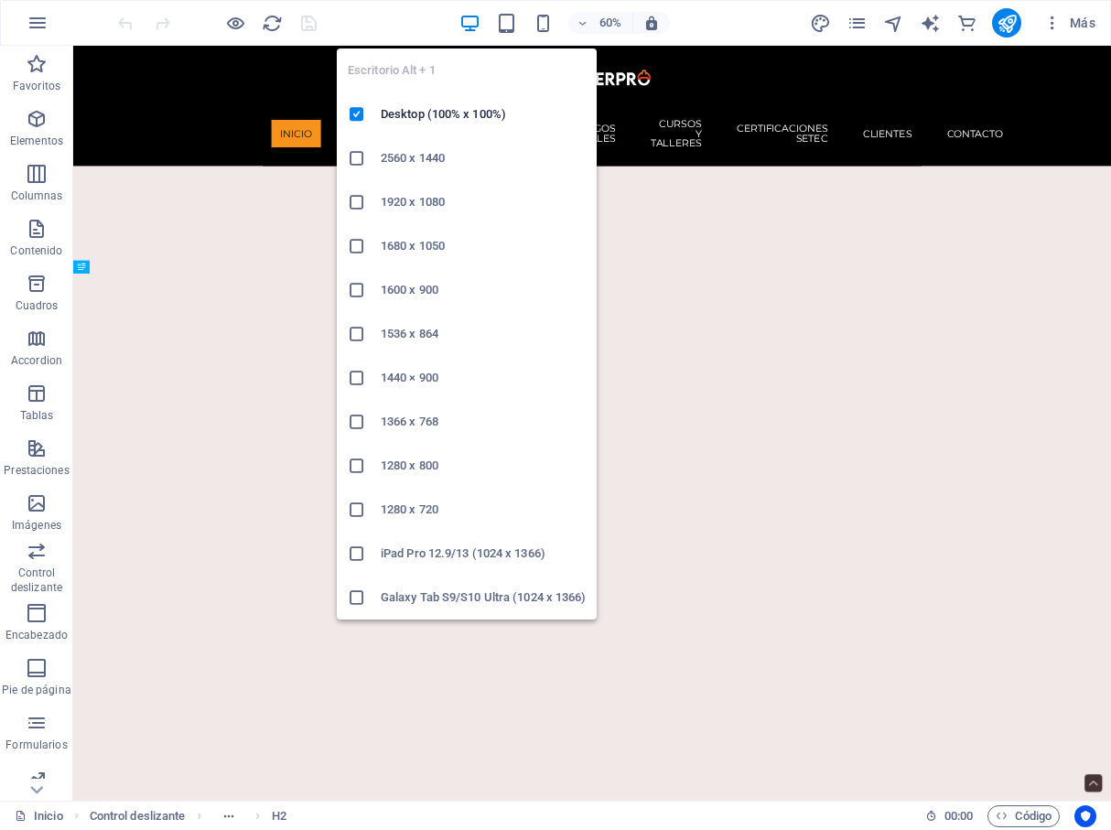
click at [359, 244] on icon at bounding box center [357, 246] width 18 height 18
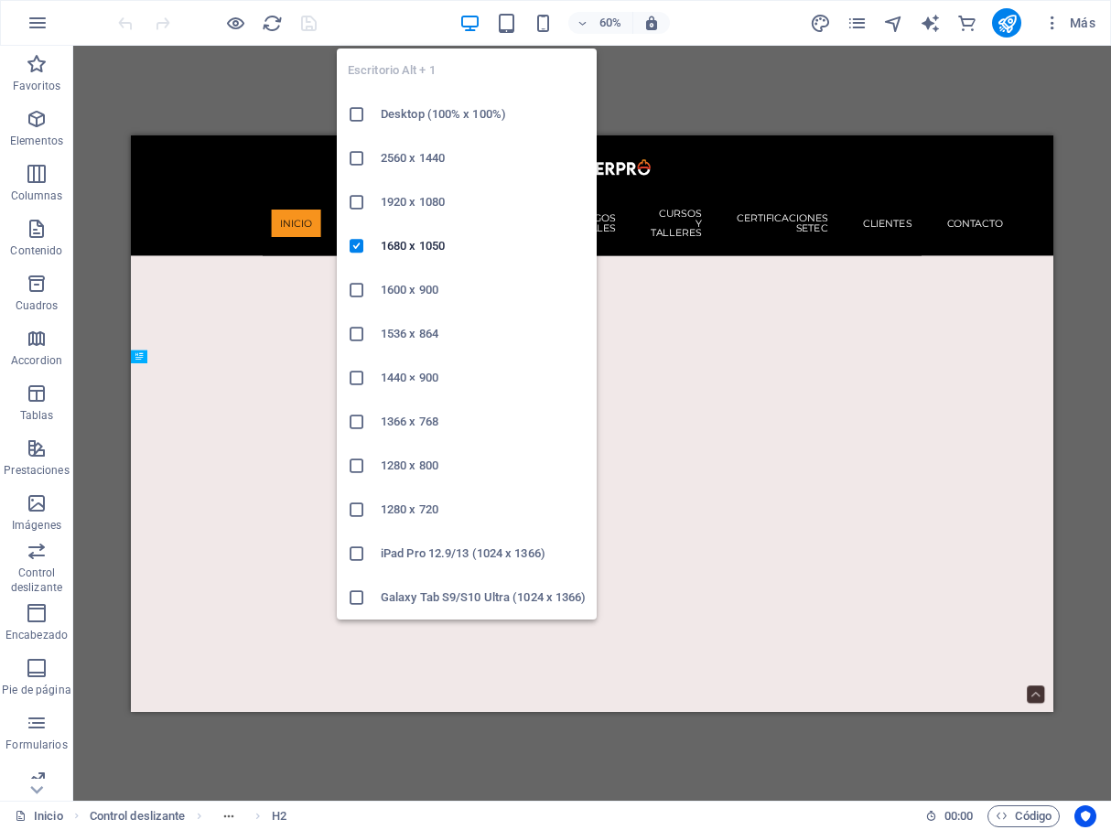
drag, startPoint x: 357, startPoint y: 290, endPoint x: 343, endPoint y: 189, distance: 102.5
click at [357, 290] on icon at bounding box center [357, 290] width 18 height 18
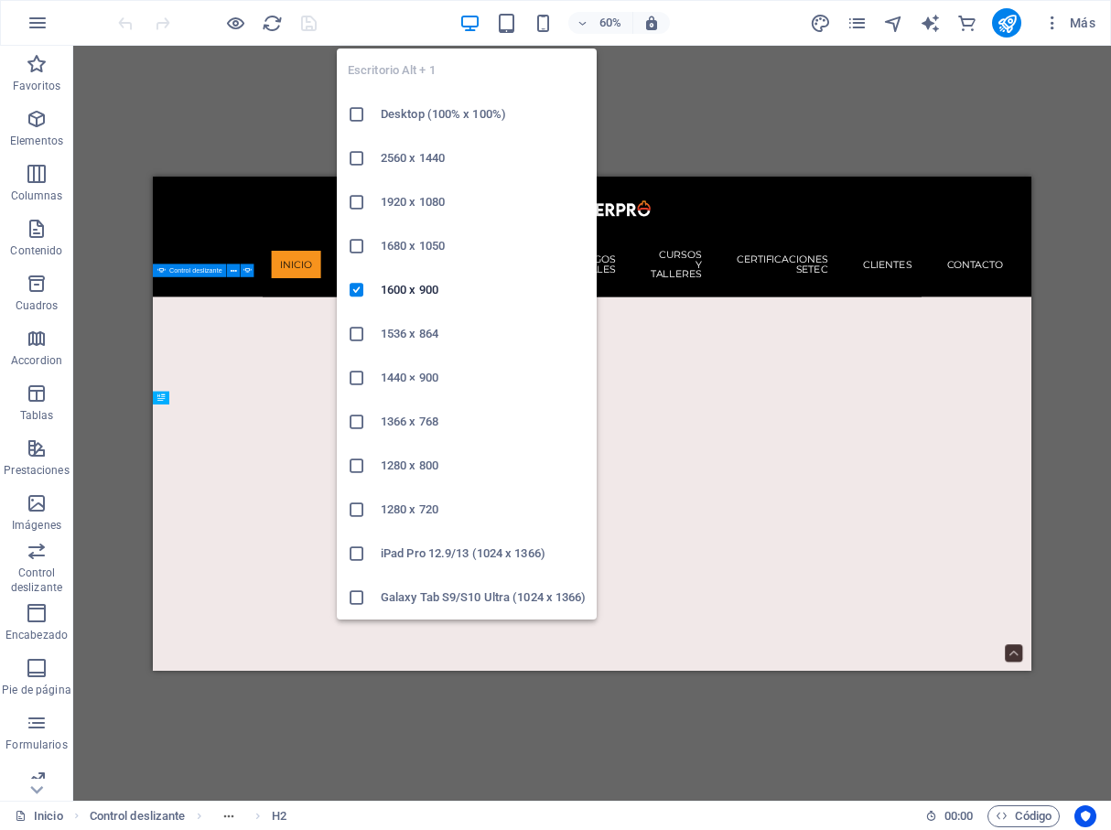
click at [464, 22] on icon "button" at bounding box center [470, 23] width 21 height 21
click at [359, 159] on icon at bounding box center [357, 158] width 18 height 18
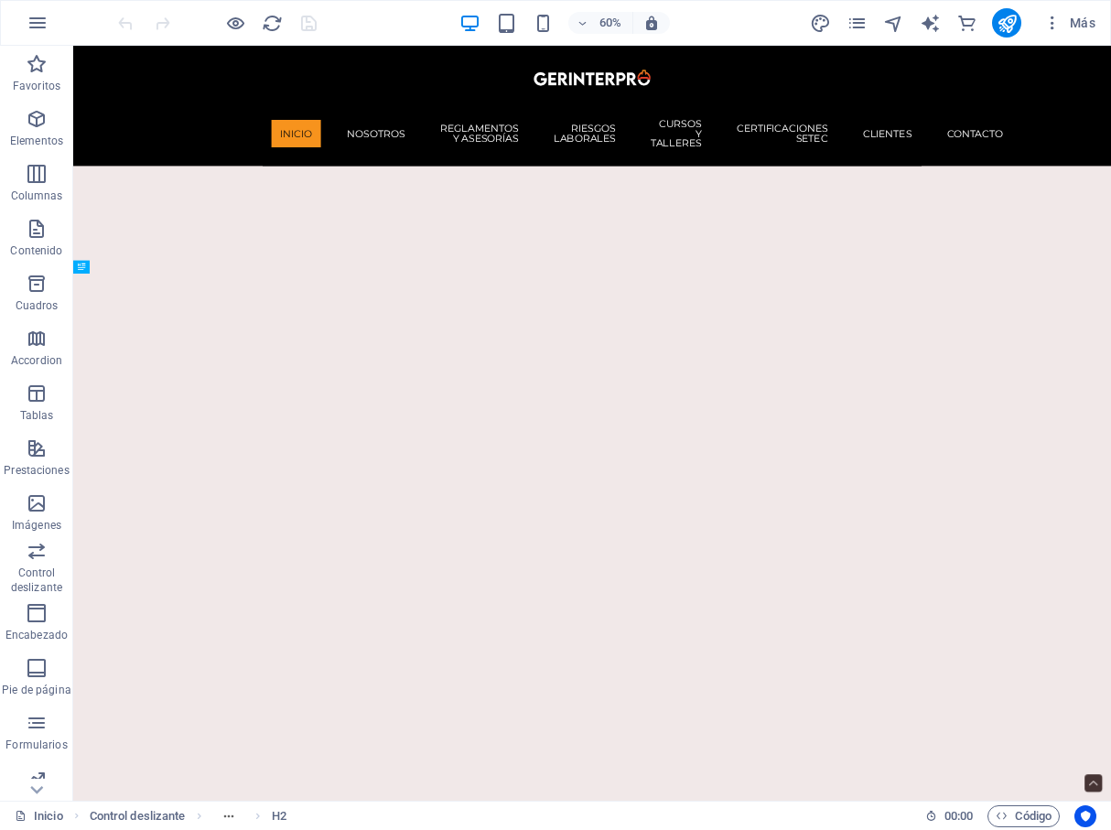
click at [305, 27] on div at bounding box center [216, 22] width 205 height 29
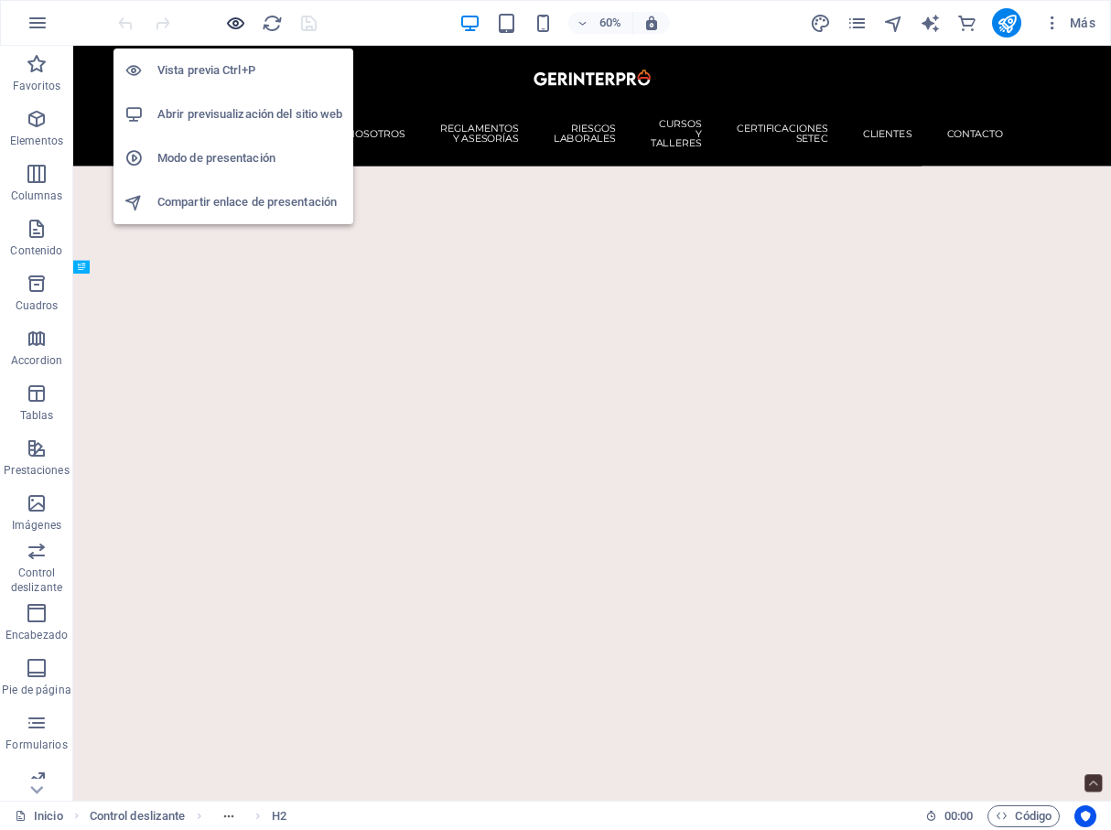
click at [237, 22] on icon "button" at bounding box center [235, 23] width 21 height 21
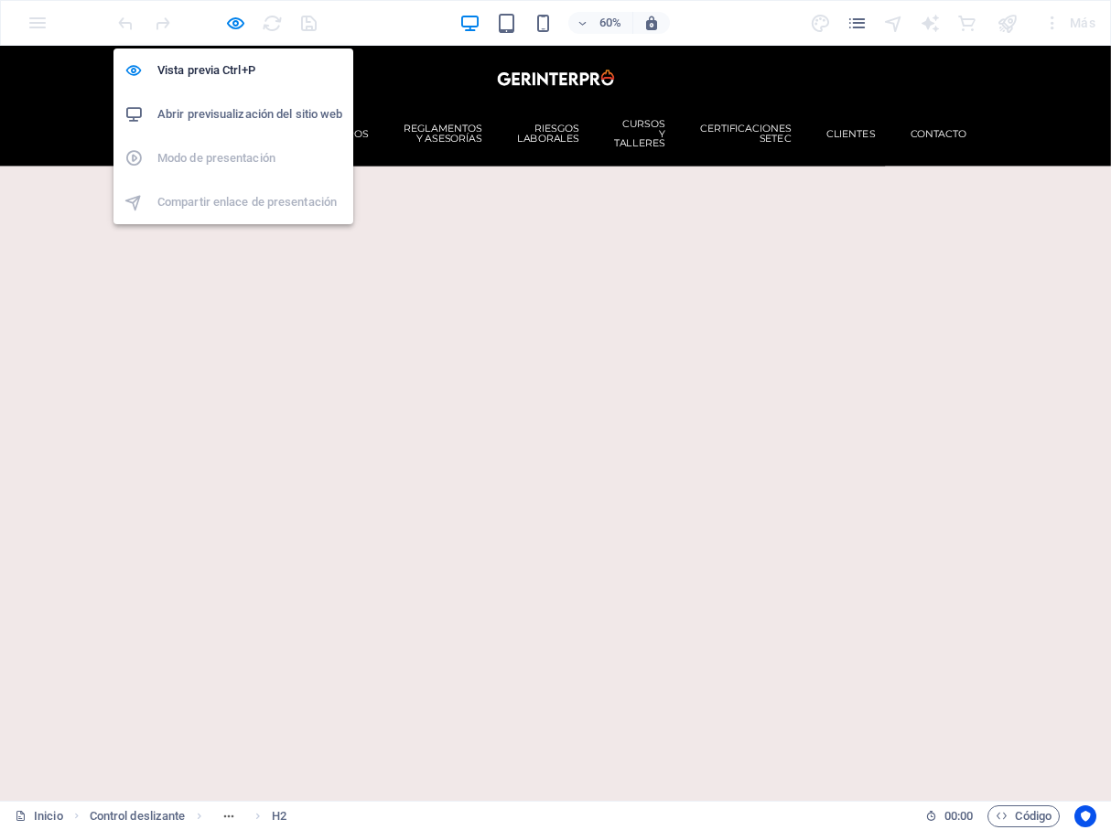
click at [237, 114] on h6 "Abrir previsualización del sitio web" at bounding box center [249, 114] width 185 height 22
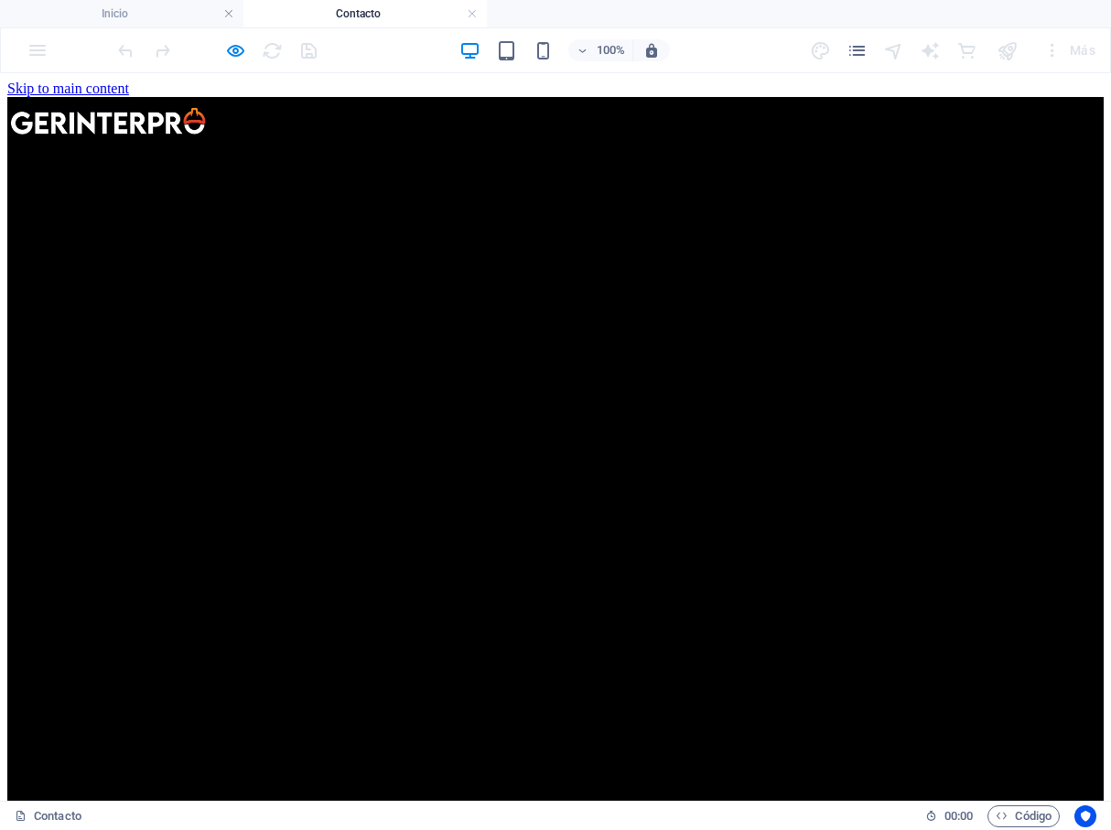
click at [477, 18] on link at bounding box center [472, 13] width 11 height 17
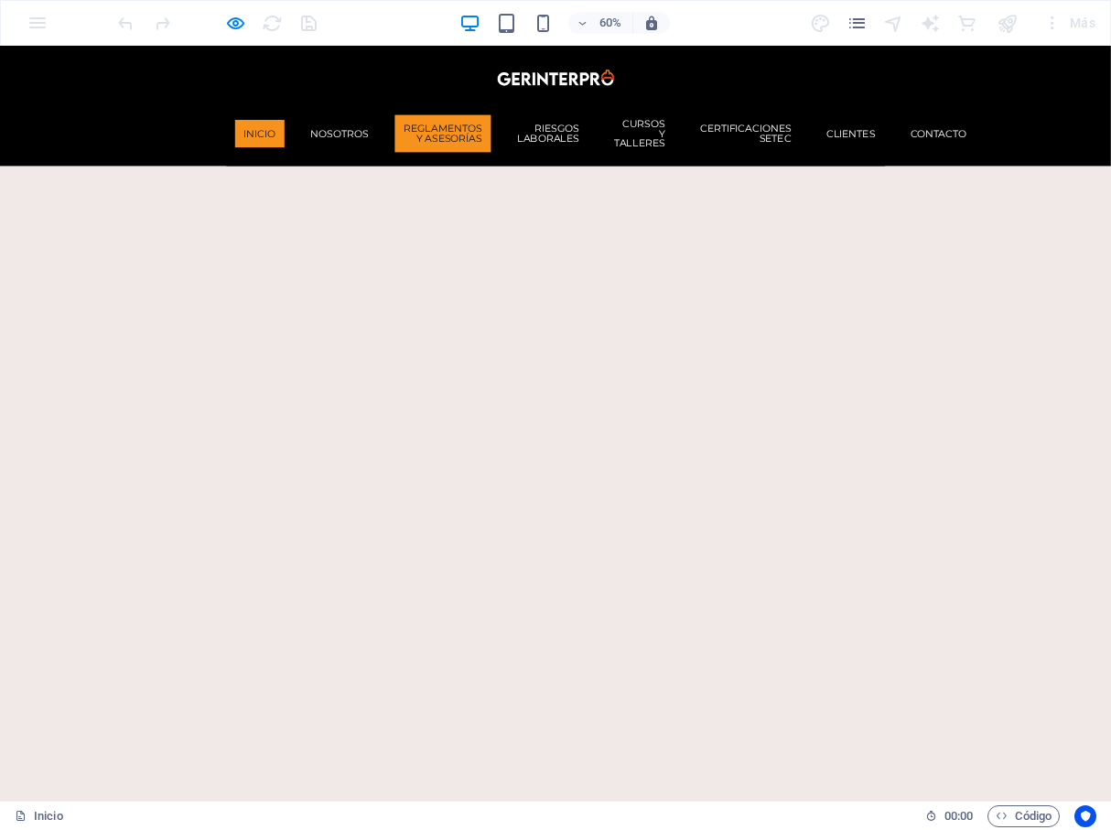
click at [658, 168] on link "Reglamentos y Asesorías" at bounding box center [738, 192] width 160 height 62
